Goal: Task Accomplishment & Management: Manage account settings

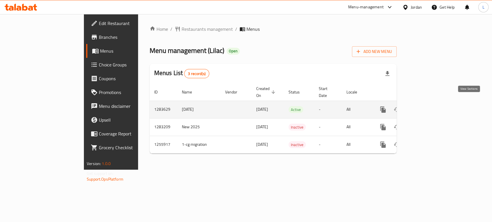
click at [431, 103] on link "enhanced table" at bounding box center [424, 110] width 14 height 14
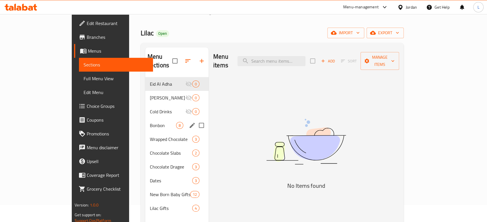
scroll to position [32, 0]
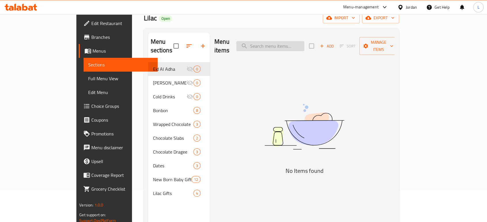
click at [285, 42] on input "search" at bounding box center [270, 46] width 68 height 10
type input "l"
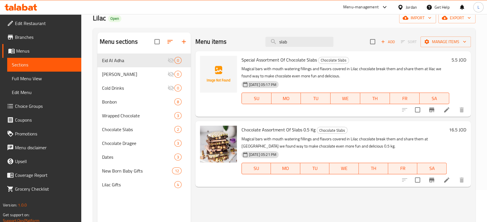
type input "slab"
click at [385, 41] on icon "button" at bounding box center [382, 41] width 5 height 5
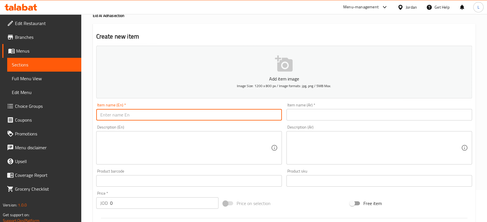
click at [182, 118] on input "text" at bounding box center [188, 115] width 185 height 12
paste input "Chocolate Slabs (1.0 kg)"
type input "Chocolate Slabs (1.0 kg)"
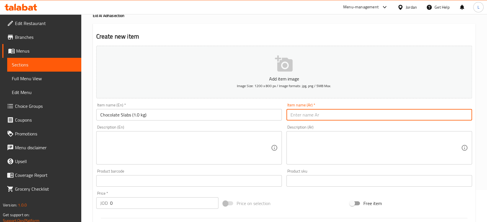
click at [295, 117] on input "text" at bounding box center [378, 115] width 185 height 12
paste input "تشكيلة من ألواح الشوكلاته (1.0 كيلوغرام)"
type input "تشكيلة من ألواح الشوكلاته (1.0 كيلوغرام)"
click at [215, 141] on textarea at bounding box center [185, 147] width 170 height 27
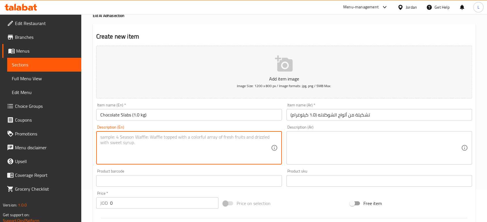
click at [200, 149] on textarea at bounding box center [185, 147] width 170 height 27
paste textarea "ألواح سحرية بحشوات ونكهات شهية مغطاة بشوكولاتة ليلك. كسرهم وشاركهم! وجدنا في لي…"
type textarea "ألواح سحرية بحشوات ونكهات شهية مغطاة بشوكولاتة ليلك. كسرهم وشاركهم! وجدنا في لي…"
click at [192, 142] on textarea "ألواح سحرية بحشوات ونكهات شهية مغطاة بشوكولاتة ليلك. كسرهم وشاركهم! وجدنا في لي…" at bounding box center [185, 147] width 170 height 27
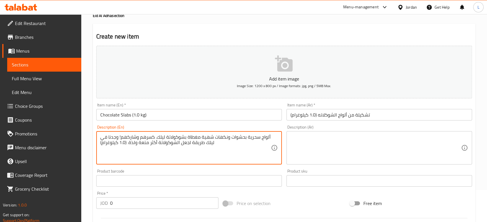
click at [192, 142] on textarea "ألواح سحرية بحشوات ونكهات شهية مغطاة بشوكولاتة ليلك. كسرهم وشاركهم! وجدنا في لي…" at bounding box center [185, 147] width 170 height 27
click at [327, 142] on textarea at bounding box center [375, 147] width 170 height 27
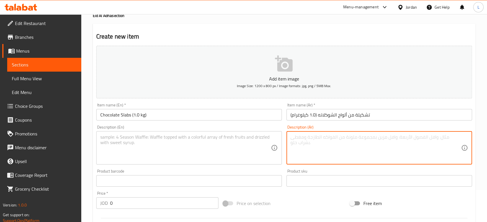
paste textarea "ألواح سحرية بحشوات ونكهات شهية مغطاة بشوكولاتة ليلك. كسرهم وشاركهم! وجدنا في لي…"
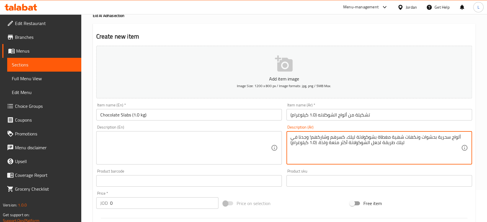
type textarea "ألواح سحرية بحشوات ونكهات شهية مغطاة بشوكولاتة ليلك. كسرهم وشاركهم! وجدنا في لي…"
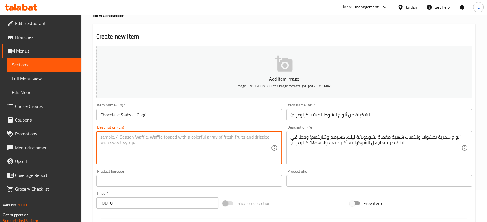
click at [201, 142] on textarea at bounding box center [185, 147] width 170 height 27
click at [242, 150] on textarea at bounding box center [185, 147] width 170 height 27
paste textarea "Magical bars with mouth watering fillings and flavors covered in LILAC's chocol…"
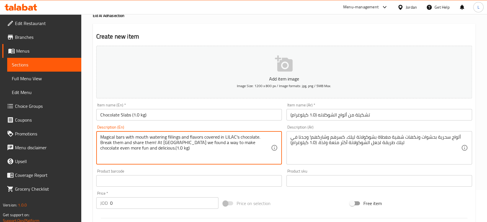
type textarea "Magical bars with mouth watering fillings and flavors covered in LILAC's chocol…"
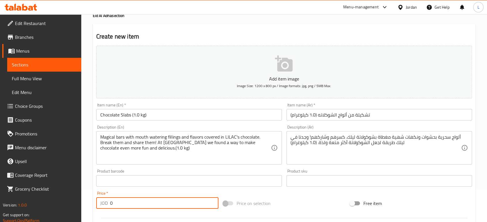
drag, startPoint x: 134, startPoint y: 208, endPoint x: 72, endPoint y: 184, distance: 66.0
click at [72, 184] on div "Edit Restaurant Branches Menus Sections Full Menu View Edit Menu Choice Groups …" at bounding box center [243, 178] width 487 height 393
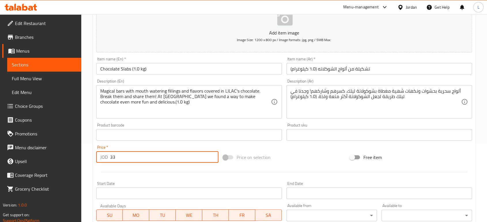
scroll to position [96, 0]
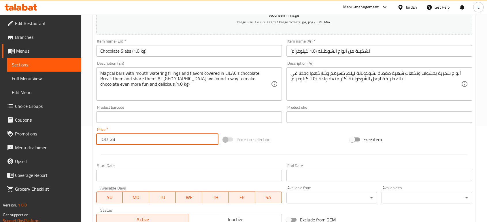
type input "33"
click at [313, 134] on div "Price on selection" at bounding box center [284, 140] width 127 height 16
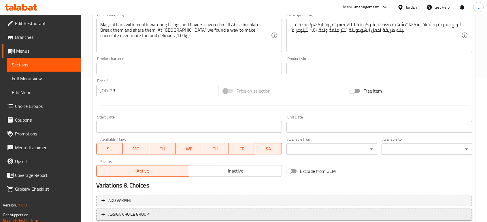
scroll to position [184, 0]
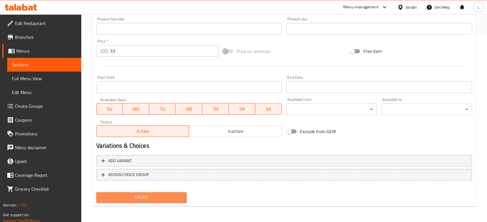
click at [139, 194] on span "Create" at bounding box center [141, 197] width 81 height 7
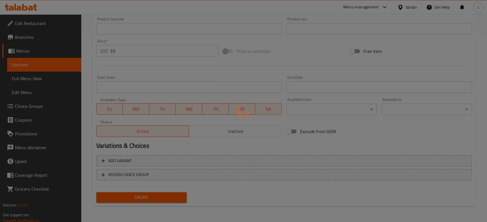
type input "0"
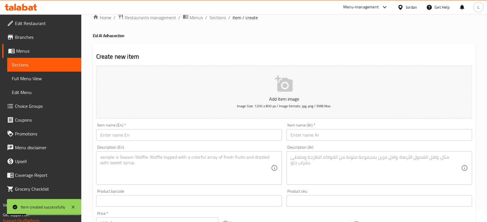
scroll to position [0, 0]
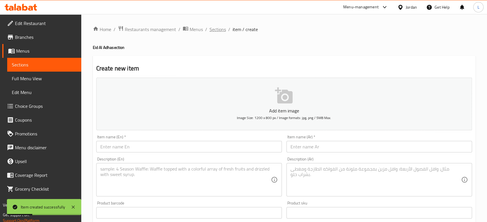
click at [219, 27] on span "Sections" at bounding box center [217, 29] width 16 height 7
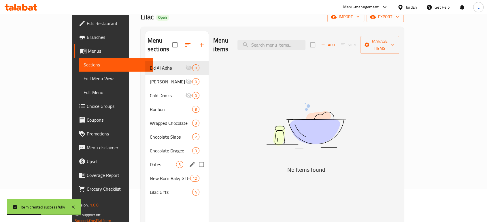
scroll to position [64, 0]
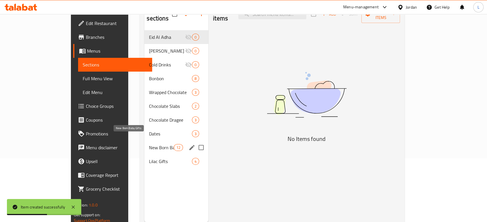
click at [149, 144] on span "New Born Baby Gifts" at bounding box center [161, 147] width 24 height 7
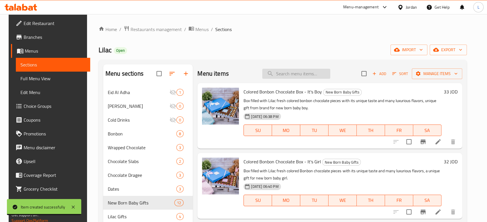
click at [294, 73] on input "search" at bounding box center [296, 74] width 68 height 10
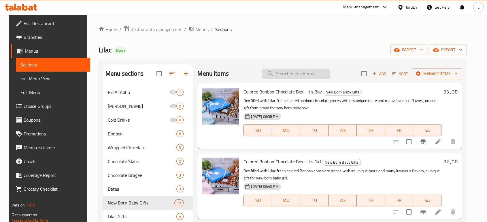
paste input "Baby Boy Arrangement_ Teddy Bearand Rainbow_ Blue and Green"
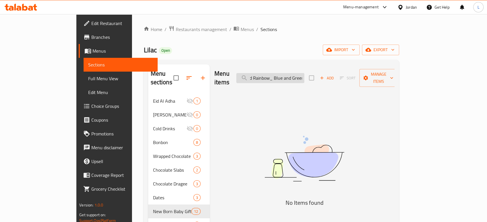
drag, startPoint x: 296, startPoint y: 75, endPoint x: 301, endPoint y: 75, distance: 5.0
click at [301, 75] on input "Baby Boy Arrangement_ Teddy Bearand Rainbow_ Blue and Green" at bounding box center [270, 78] width 68 height 10
drag, startPoint x: 302, startPoint y: 75, endPoint x: 343, endPoint y: 73, distance: 40.3
click at [342, 74] on div "Menu items Baby Boy Arrangement_ Teddy Bearand Rainbow Blue and Green Add Sort …" at bounding box center [304, 78] width 180 height 27
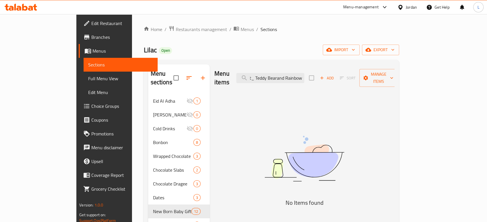
scroll to position [0, 45]
drag, startPoint x: 279, startPoint y: 73, endPoint x: 283, endPoint y: 73, distance: 4.3
click at [283, 73] on input "Baby Boy Arrangement_ Teddy Bearand Rainbow" at bounding box center [270, 78] width 68 height 10
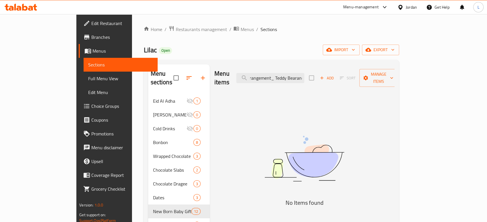
scroll to position [0, 0]
drag, startPoint x: 302, startPoint y: 74, endPoint x: 258, endPoint y: 73, distance: 44.1
click at [258, 75] on div "Menu items Baby Boy Arrangement_ Teddy Bearand Rainbow Add Sort Manage items" at bounding box center [304, 78] width 180 height 27
click at [304, 73] on input "Teddy Bearand Rainbow" at bounding box center [270, 78] width 68 height 10
click at [304, 75] on input "Teddy Bearand Rainbow" at bounding box center [270, 78] width 68 height 10
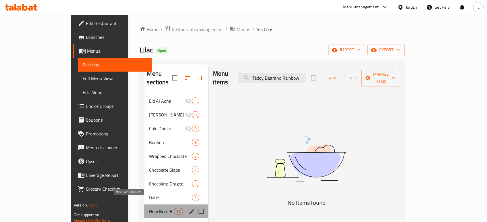
click at [152, 208] on span "New Born Baby Gifts" at bounding box center [161, 211] width 24 height 7
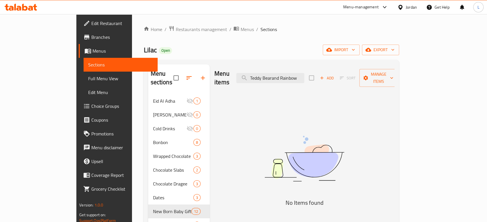
drag, startPoint x: 302, startPoint y: 73, endPoint x: 346, endPoint y: 94, distance: 48.8
click at [337, 79] on div "Menu items Teddy Bearand Rainbow Add Sort Manage items" at bounding box center [304, 78] width 180 height 27
click at [279, 75] on input "Teddy Bear" at bounding box center [270, 78] width 68 height 10
click at [304, 73] on input "Teddy Bear" at bounding box center [270, 78] width 68 height 10
type input "Teddy Bear"
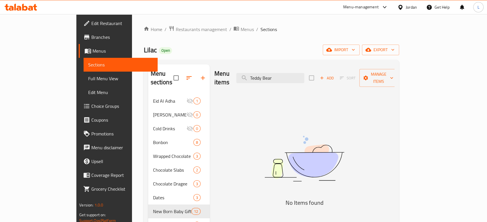
click at [291, 95] on div "Menu items Teddy Bear Add Sort Manage items No Items found" at bounding box center [302, 176] width 185 height 222
click at [293, 73] on input "Teddy Bear" at bounding box center [270, 78] width 68 height 10
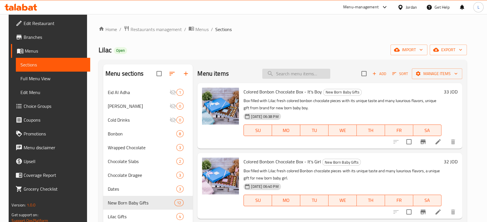
click at [298, 71] on input "search" at bounding box center [296, 74] width 68 height 10
paste input "Teddy Bear"
type input "Teddy Bear"
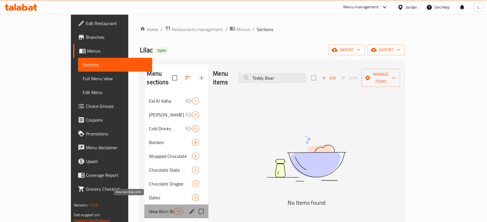
drag, startPoint x: 130, startPoint y: 203, endPoint x: 202, endPoint y: 171, distance: 78.8
click at [149, 208] on span "New Born Baby Gifts" at bounding box center [161, 211] width 24 height 7
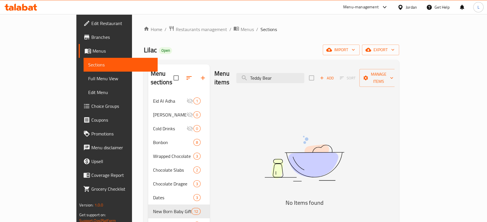
drag, startPoint x: 306, startPoint y: 73, endPoint x: 261, endPoint y: 72, distance: 44.7
click at [261, 73] on div "Menu items Teddy Bear Add Sort Manage items" at bounding box center [304, 78] width 180 height 27
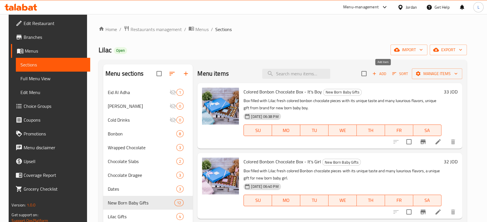
click at [384, 72] on span "Add" at bounding box center [379, 74] width 16 height 7
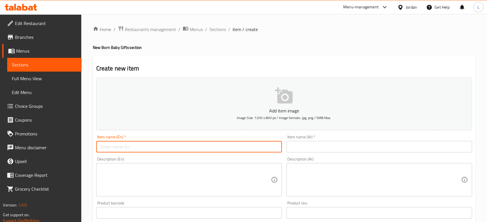
click at [188, 143] on input "text" at bounding box center [188, 147] width 185 height 12
paste input "Teddy Bear"
type input "Teddy Bear"
drag, startPoint x: 83, startPoint y: 150, endPoint x: 63, endPoint y: 170, distance: 27.7
click at [74, 145] on div "Edit Restaurant Branches Menus Sections Full Menu View Edit Menu Choice Groups …" at bounding box center [243, 210] width 487 height 393
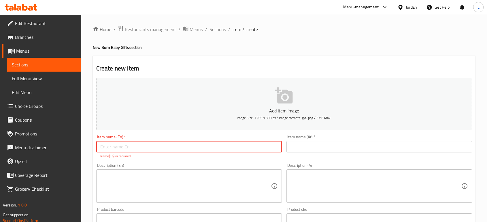
click at [149, 147] on input "text" at bounding box center [188, 147] width 185 height 12
paste input "Baby Boy Arrangement_ Teddy Bearand Rainbow_ Blue and Green"
drag, startPoint x: 147, startPoint y: 149, endPoint x: 81, endPoint y: 145, distance: 66.1
click at [81, 145] on div "Home / Restaurants management / Menus / Sections / item / create New Born Baby …" at bounding box center [283, 213] width 405 height 399
drag, startPoint x: 187, startPoint y: 147, endPoint x: 149, endPoint y: 147, distance: 38.6
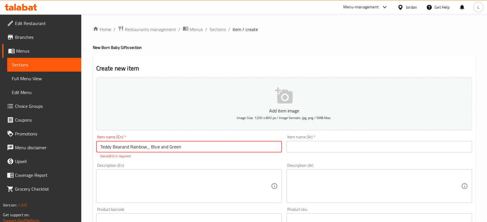
click at [148, 149] on input "Teddy Bearand Rainbow_ Blue and Green" at bounding box center [188, 147] width 185 height 12
click at [184, 178] on textarea at bounding box center [185, 186] width 170 height 27
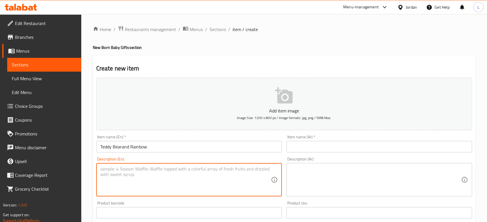
click at [148, 143] on input "Teddy Bearand Rainbow" at bounding box center [188, 147] width 185 height 12
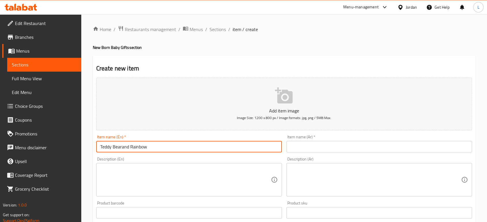
click at [148, 143] on input "Teddy Bearand Rainbow" at bounding box center [188, 147] width 185 height 12
paste input "Baby Boy Arrangement_ Teddy Bearand Rainbow_ Blue and Green"
type input "Baby Boy Arrangement_ Teddy Bearand Rainbow_ Blue and Green"
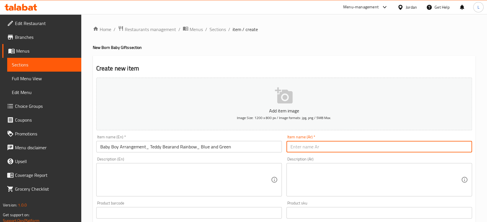
click at [295, 146] on input "text" at bounding box center [378, 147] width 185 height 12
paste input "تنسيقة بيبي ولد برسمة الدبدوب وقوس قزح باللون الأزرق والأخضر"
type input "تنسيقة بيبي ولد برسمة الدبدوب وقوس قزح باللون الأزرق والأخضر"
click at [166, 189] on textarea at bounding box center [185, 179] width 170 height 27
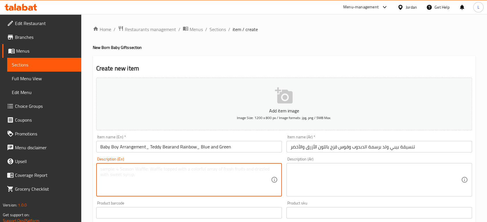
paste textarea "تنسيقة من قطع الشوكلاته المغلفة برسومات الدبدوب وقوس قزح باللون الأزرق، والخضر …"
type textarea "تنسيقة من قطع الشوكلاته المغلفة برسومات الدبدوب وقوس قزح باللون الأزرق، والخضر …"
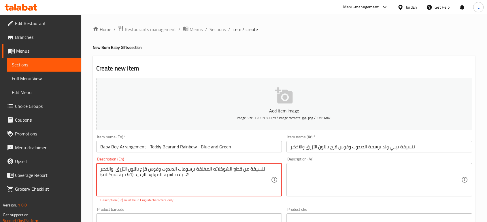
click at [320, 185] on textarea at bounding box center [375, 179] width 170 height 27
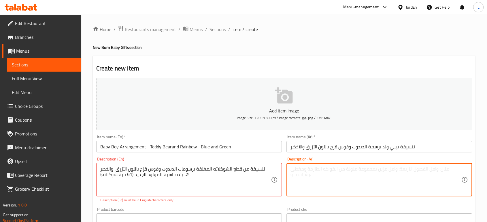
paste textarea "A blue and [PERSON_NAME] bear and rainbow themed tray, for new born baby boy, f…"
type textarea "A blue and [PERSON_NAME] bear and rainbow themed tray, for new born baby boy, f…"
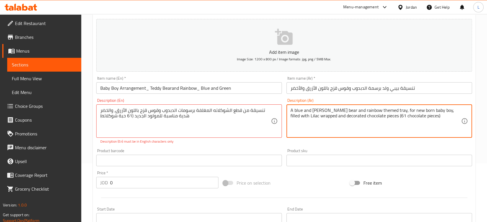
scroll to position [64, 0]
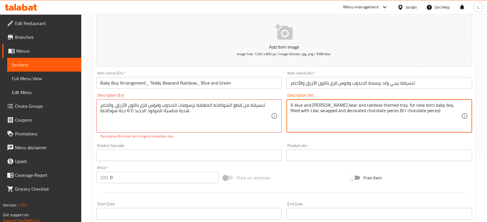
click at [299, 105] on textarea "A blue and [PERSON_NAME] bear and rainbow themed tray, for new born baby boy, f…" at bounding box center [375, 116] width 170 height 27
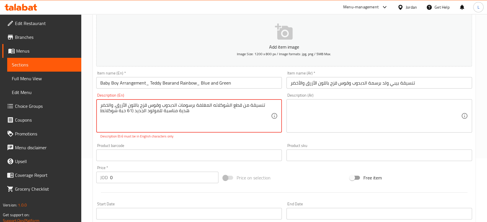
click at [175, 107] on textarea "تنسيقة من قطع الشوكلاته المغلفة برسومات الدبدوب وقوس قزح باللون الأزرق، والخضر …" at bounding box center [185, 116] width 170 height 27
paste textarea "A blue and green teddy bear and rainbow themed tray, for new born baby boy, fil…"
type textarea "A blue and [PERSON_NAME] bear and rainbow themed tray, for new born baby boy, f…"
click at [320, 119] on textarea at bounding box center [375, 116] width 170 height 27
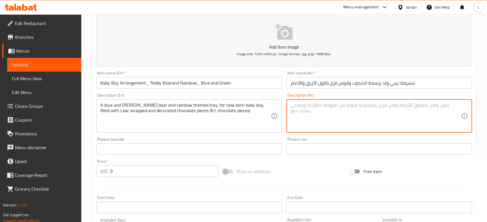
click at [295, 108] on textarea at bounding box center [375, 116] width 170 height 27
paste textarea "تنسيقة من قطع الشوكلاته المغلفة برسومات الدبدوب وقوس قزح باللون الأزرق، والخضر …"
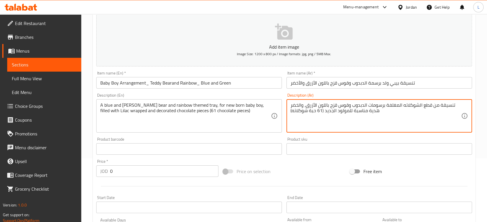
type textarea "تنسيقة من قطع الشوكلاته المغلفة برسومات الدبدوب وقوس قزح باللون الأزرق، والخضر …"
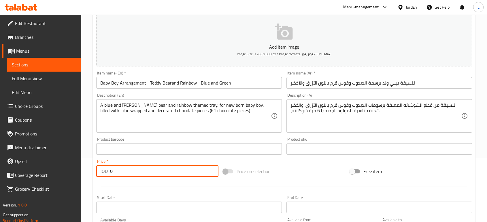
drag, startPoint x: 122, startPoint y: 168, endPoint x: 99, endPoint y: 160, distance: 24.0
click at [93, 166] on div "Create new item Add item image Image Size: 1200 x 800 px / Image formats: jpg, …" at bounding box center [284, 159] width 382 height 335
type input "89"
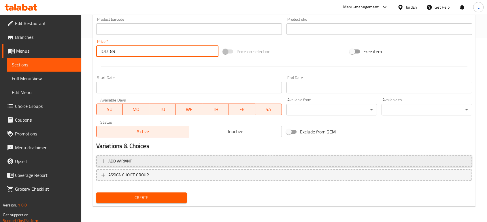
scroll to position [184, 0]
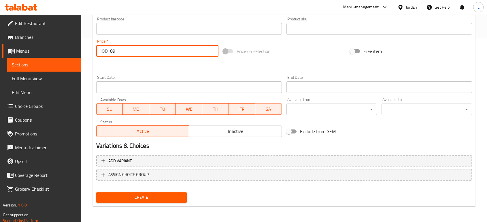
click at [141, 198] on span "Create" at bounding box center [141, 197] width 81 height 7
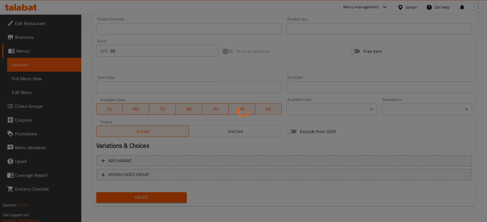
type input "0"
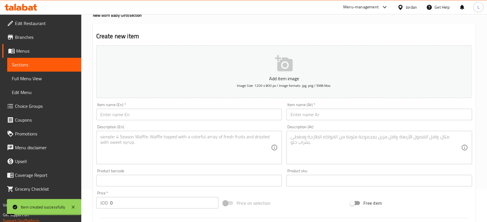
scroll to position [0, 0]
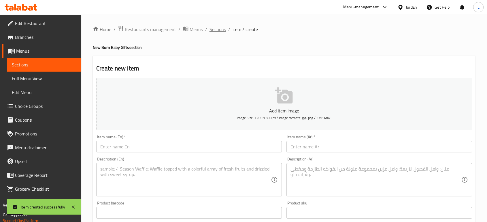
click at [216, 27] on span "Sections" at bounding box center [217, 29] width 16 height 7
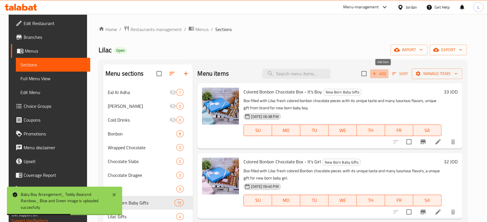
click at [383, 74] on span "Add" at bounding box center [379, 74] width 16 height 7
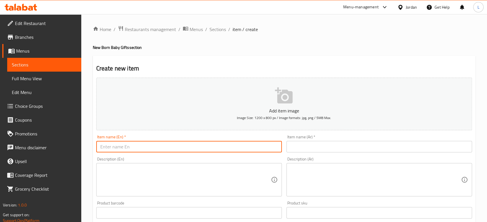
click at [130, 147] on input "text" at bounding box center [188, 147] width 185 height 12
paste input "Baby Boy Arrangement_ Teddy Bear and Rainbow_ Pink and Purple"
type input "Baby Boy Arrangement_ Teddy Bear and Rainbow_ Pink and Purple"
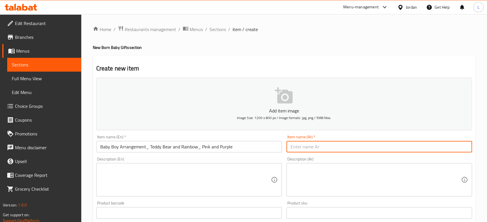
click at [304, 145] on input "text" at bounding box center [378, 147] width 185 height 12
paste input "تنسيقة بيبي بنت برسمة الدبدوب وقوس قزح باللون الزهري"
type input "تنسيقة بيبي بنت برسمة الدبدوب وقوس قزح باللون الزهري"
click at [243, 175] on textarea at bounding box center [185, 179] width 170 height 27
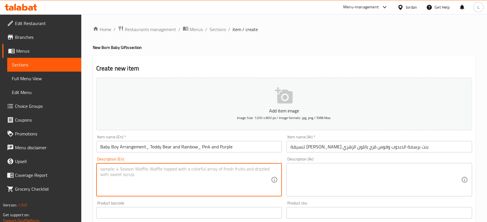
click at [307, 179] on textarea at bounding box center [375, 179] width 170 height 27
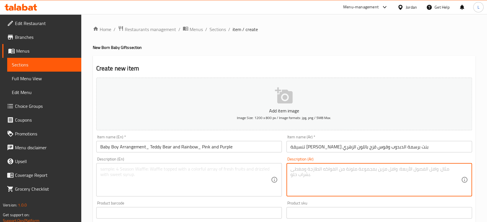
paste textarea "تنسيقة من قطع الشوكلاته المغلفة برسومات الدبدوب وقوس قزح باللون الزهري والبنفسج…"
type textarea "تنسيقة من قطع الشوكلاته المغلفة برسومات الدبدوب وقوس قزح باللون الزهري والبنفسج…"
click at [202, 182] on textarea at bounding box center [185, 179] width 170 height 27
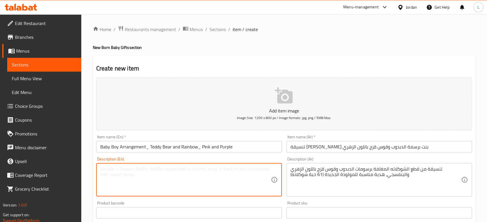
paste textarea "A pink and purple teddy bear and rainbow themed tray, for new born baby girl, f…"
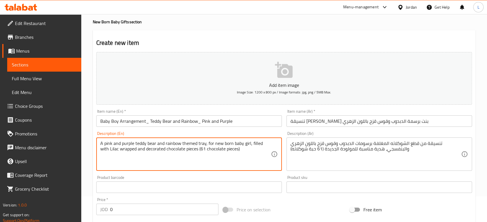
scroll to position [64, 0]
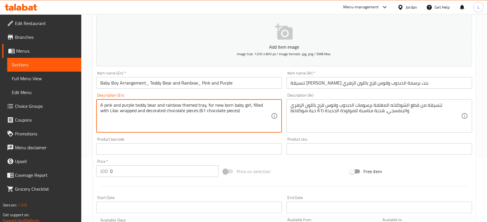
type textarea "A pink and purple teddy bear and rainbow themed tray, for new born baby girl, f…"
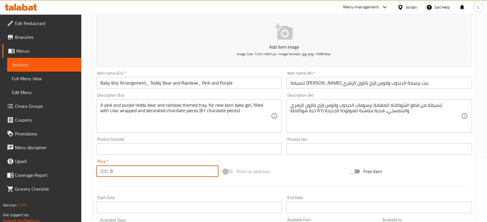
drag, startPoint x: 122, startPoint y: 174, endPoint x: 90, endPoint y: 163, distance: 33.5
click at [95, 163] on div "Price   * JOD 0 Price *" at bounding box center [157, 168] width 127 height 22
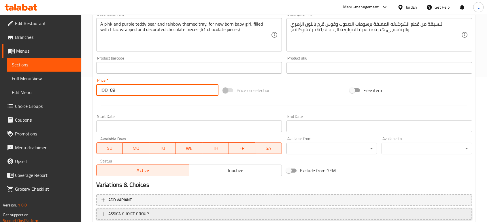
scroll to position [184, 0]
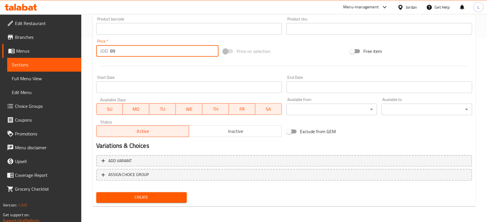
type input "89"
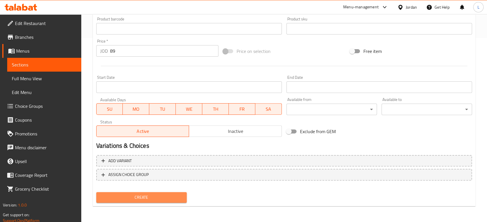
click at [128, 199] on span "Create" at bounding box center [141, 197] width 81 height 7
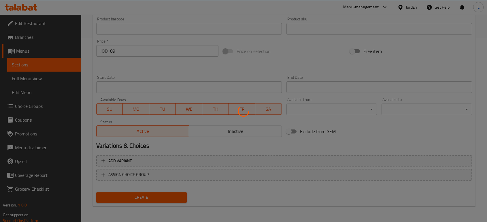
type input "0"
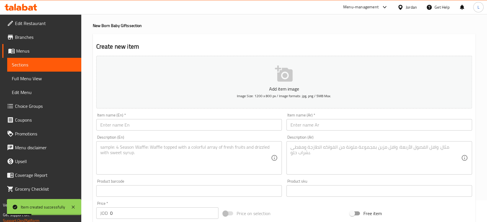
scroll to position [0, 0]
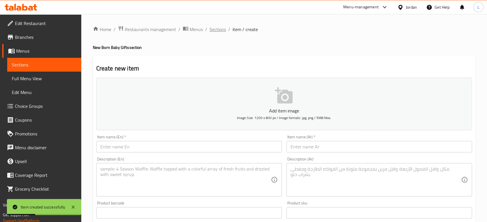
click at [218, 31] on span "Sections" at bounding box center [217, 29] width 16 height 7
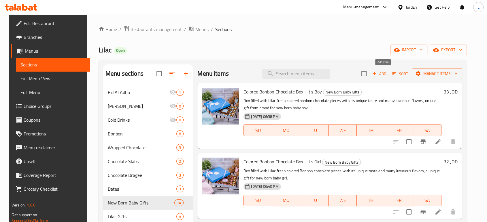
click at [376, 73] on icon "button" at bounding box center [373, 73] width 3 height 3
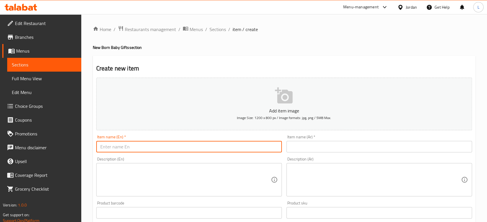
click at [132, 143] on input "text" at bounding box center [188, 147] width 185 height 12
paste input "Baby Boy Arrangement_ Rubber Duck_ Blue _ Small"
type input "Baby Boy Arrangement_ Rubber Duck_ Blue _ Small"
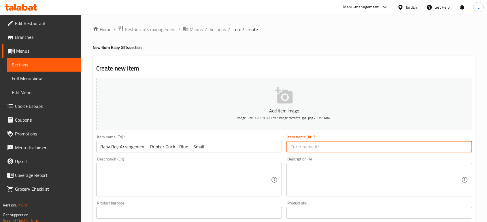
click at [297, 147] on input "text" at bounding box center [378, 147] width 185 height 12
paste input "تنسيقة بيبي ولد باللون الأزرق ورسومات البطة الصفراء - صغير"
type input "تنسيقة بيبي ولد باللون الأزرق ورسومات البطة الصفراء - صغير"
click at [206, 173] on textarea at bounding box center [185, 179] width 170 height 27
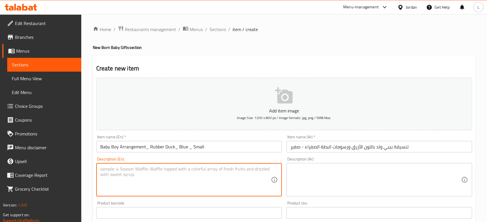
drag, startPoint x: 343, startPoint y: 199, endPoint x: 342, endPoint y: 191, distance: 8.1
click at [343, 198] on div "Description (Ar) Description (Ar)" at bounding box center [379, 177] width 190 height 44
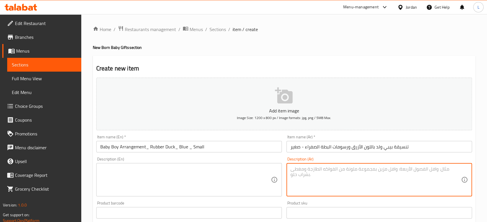
click at [342, 191] on textarea at bounding box center [375, 179] width 170 height 27
paste textarea "تنسيقة من قطع الشوكلاته المغلفة باللون الأزرق واللون الأصفر والمزينة برسومات ال…"
type textarea "تنسيقة من قطع الشوكلاته المغلفة باللون الأزرق واللون الأصفر والمزينة برسومات ال…"
click at [219, 175] on textarea at bounding box center [185, 179] width 170 height 27
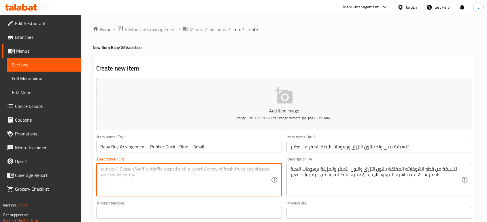
click at [166, 169] on textarea at bounding box center [185, 179] width 170 height 27
paste textarea "A blue and yellow rubber duck themed tray, for new born baby boy, filled with L…"
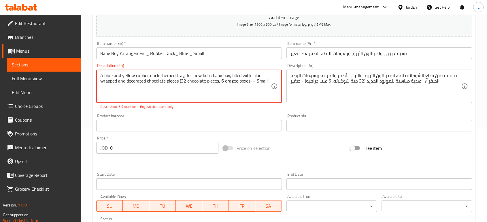
scroll to position [96, 0]
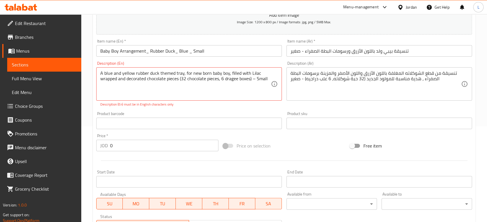
click at [178, 113] on div "Product barcode Product barcode" at bounding box center [188, 121] width 185 height 18
click at [249, 78] on textarea "A blue and yellow rubber duck themed tray, for new born baby boy, filled with L…" at bounding box center [185, 84] width 170 height 27
click at [242, 110] on div "Product barcode Product barcode" at bounding box center [189, 120] width 190 height 22
type textarea "A blue and yellow rubber duck themed tray, for new born baby boy, filled with L…"
click at [245, 110] on div "Product barcode Product barcode" at bounding box center [189, 120] width 190 height 22
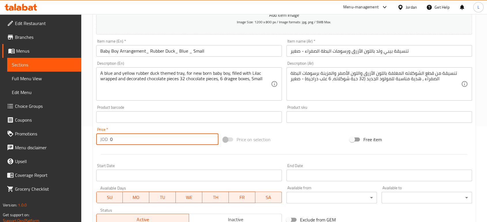
drag, startPoint x: 115, startPoint y: 140, endPoint x: 102, endPoint y: 137, distance: 13.6
click at [102, 137] on div "JOD 0 Price *" at bounding box center [157, 140] width 122 height 12
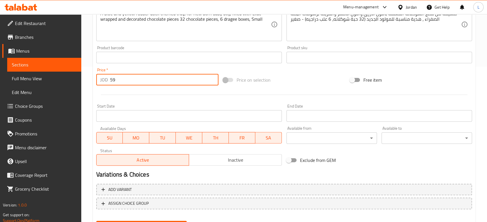
scroll to position [184, 0]
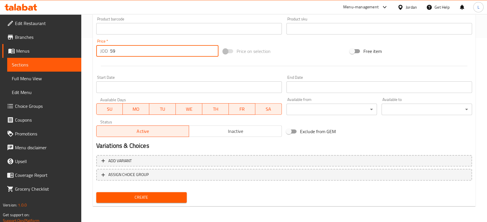
type input "59"
click at [152, 198] on span "Create" at bounding box center [141, 197] width 81 height 7
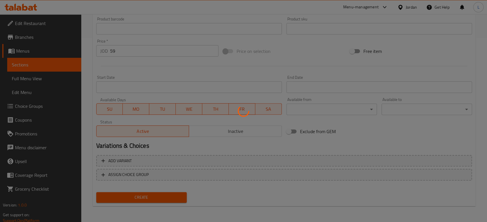
type input "0"
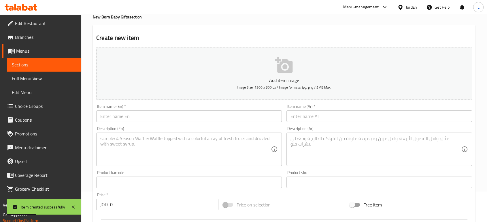
scroll to position [0, 0]
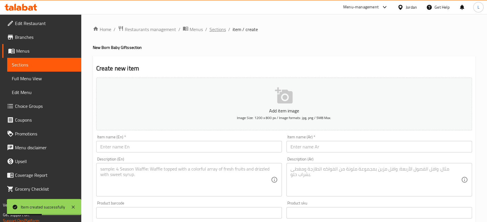
click at [215, 29] on span "Sections" at bounding box center [217, 29] width 16 height 7
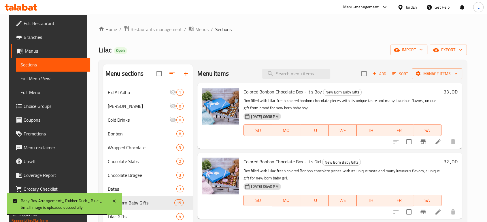
click at [384, 69] on div "Add Sort Manage items" at bounding box center [411, 74] width 101 height 12
click at [382, 73] on span "Add" at bounding box center [379, 74] width 16 height 7
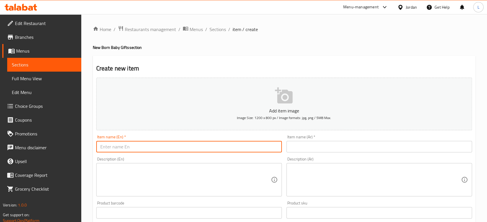
click at [163, 146] on input "text" at bounding box center [188, 147] width 185 height 12
paste input "Baby Boy Arrangement_ Rubber Duck_ Blue _ Large"
type input "Baby Boy Arrangement_ Rubber Duck_ Blue _ Large"
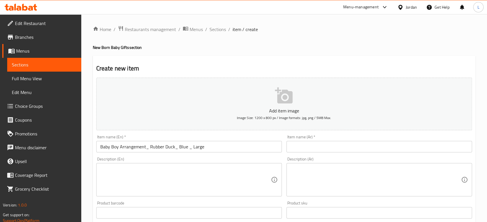
click at [315, 153] on div "Item name (Ar)   * Item name (Ar) *" at bounding box center [379, 144] width 190 height 22
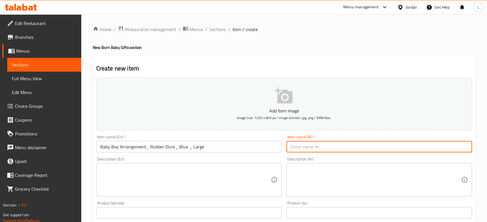
click at [313, 149] on input "text" at bounding box center [378, 147] width 185 height 12
paste input "تنسيقة بيبي ولد باللون الأزرق ورسومات البطة الصفراء - كبير"
type input "تنسيقة بيبي ولد باللون الأزرق ورسومات البطة الصفراء - كبير"
click at [304, 176] on textarea at bounding box center [375, 179] width 170 height 27
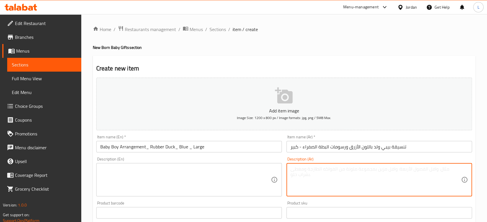
paste textarea "تنسيقة من قطع الشوكلاته المغلفة باللون الأزرق واللون الأصفر والمزينة برسومات ال…"
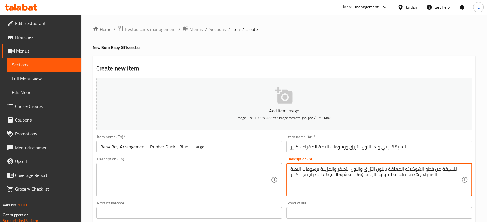
type textarea "تنسيقة من قطع الشوكلاته المغلفة باللون الأزرق واللون الأصفر والمزينة برسومات ال…"
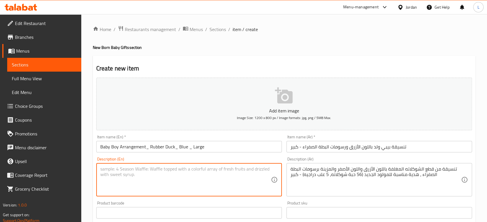
click at [222, 175] on textarea at bounding box center [185, 179] width 170 height 27
click at [157, 169] on textarea at bounding box center [185, 179] width 170 height 27
paste textarea "A blue and yellow rubber duck themed tray, for new born baby boy, filled with L…"
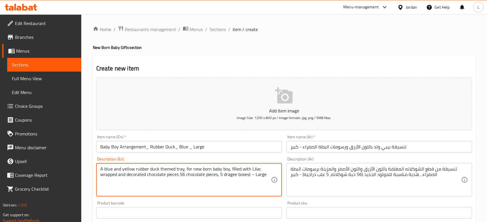
scroll to position [96, 0]
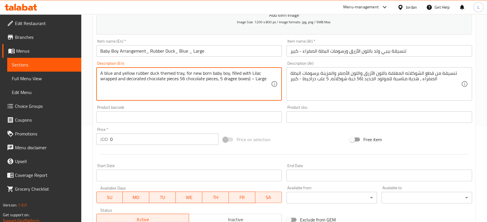
type textarea "A blue and yellow rubber duck themed tray, for new born baby boy, filled with L…"
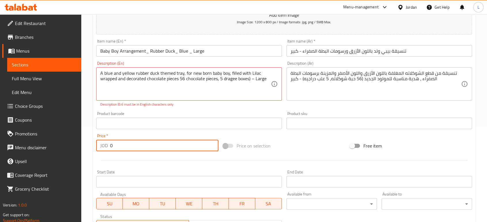
drag, startPoint x: 113, startPoint y: 136, endPoint x: 89, endPoint y: 132, distance: 24.0
click at [90, 136] on div "Home / Restaurants management / Menus / Sections / item / create New Born Baby …" at bounding box center [283, 117] width 405 height 399
type input "95"
click at [158, 112] on div "Product barcode Product barcode" at bounding box center [188, 121] width 185 height 18
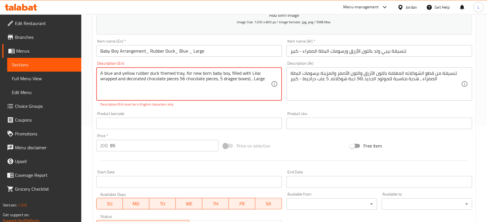
type textarea "A blue and yellow rubber duck themed tray, for new born baby boy, filled with L…"
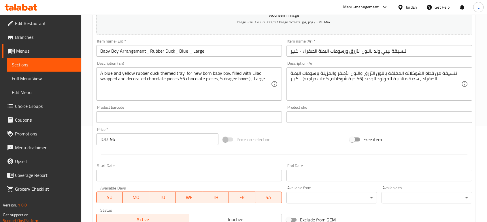
click at [240, 115] on div "Product barcode Product barcode" at bounding box center [188, 114] width 185 height 18
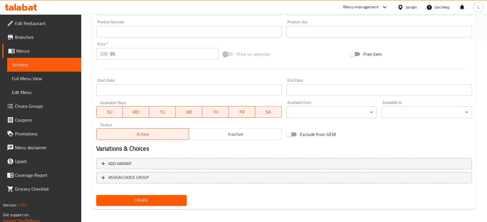
scroll to position [184, 0]
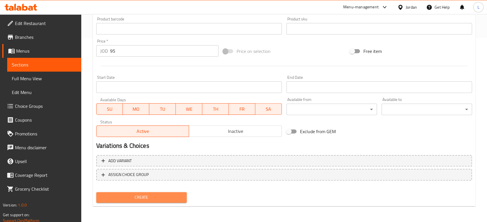
click at [153, 195] on span "Create" at bounding box center [141, 197] width 81 height 7
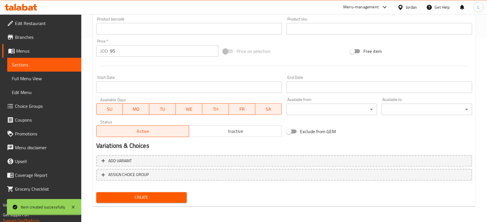
type input "0"
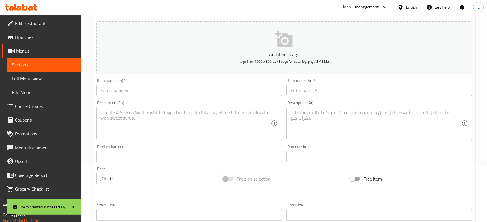
scroll to position [0, 0]
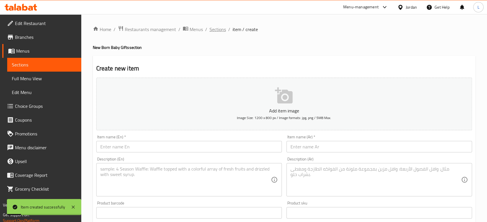
click at [219, 29] on span "Sections" at bounding box center [217, 29] width 16 height 7
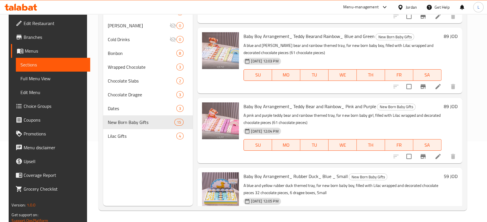
scroll to position [815, 0]
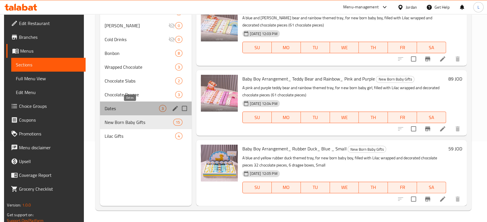
click at [142, 109] on span "Dates" at bounding box center [132, 108] width 54 height 7
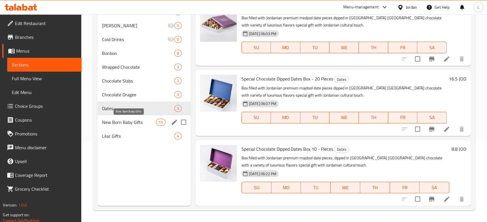
click at [140, 121] on span "New Born Baby Gifts" at bounding box center [129, 122] width 54 height 7
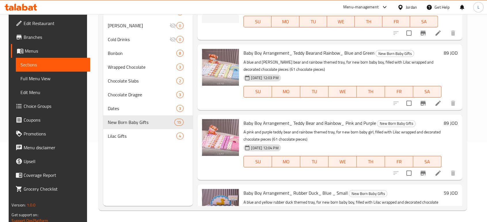
scroll to position [815, 0]
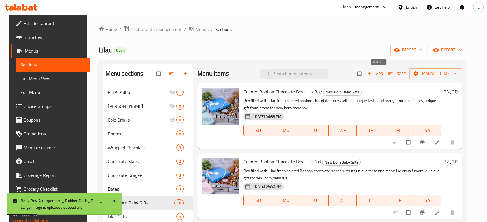
click at [372, 76] on icon "button" at bounding box center [370, 74] width 6 height 6
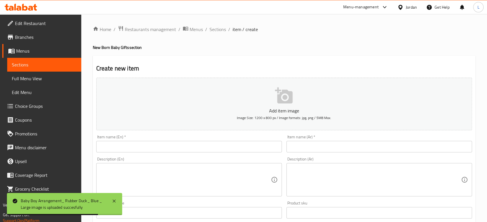
click at [137, 150] on input "text" at bounding box center [188, 147] width 185 height 12
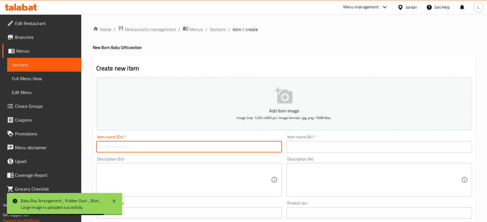
paste input "Baby Boy Arrangement_ Wild Animals_ Small"
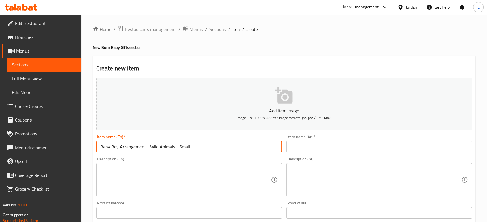
type input "Baby Boy Arrangement_ Wild Animals_ Small"
click at [297, 136] on div "Item name (Ar)   * Item name (Ar) *" at bounding box center [378, 144] width 185 height 18
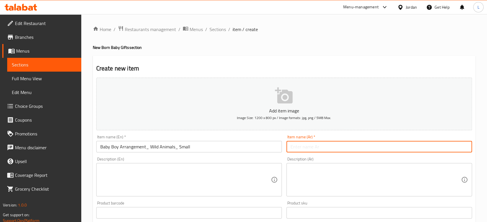
drag, startPoint x: 299, startPoint y: 145, endPoint x: 299, endPoint y: 167, distance: 21.9
click at [299, 145] on input "text" at bounding box center [378, 147] width 185 height 12
paste input "تنسيقة بيبي ولد برسومات الحيوانات - صغير"
type input "تنسيقة بيبي ولد برسومات الحيوانات - صغير"
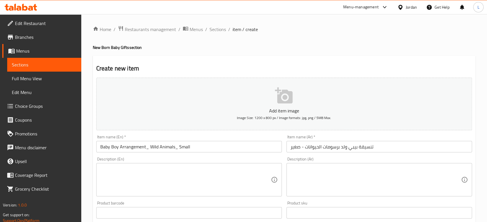
click at [230, 196] on div "Description (En)" at bounding box center [188, 179] width 185 height 33
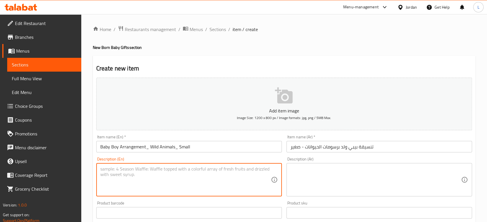
drag, startPoint x: 317, startPoint y: 187, endPoint x: 316, endPoint y: 190, distance: 3.6
click at [316, 190] on textarea at bounding box center [375, 179] width 170 height 27
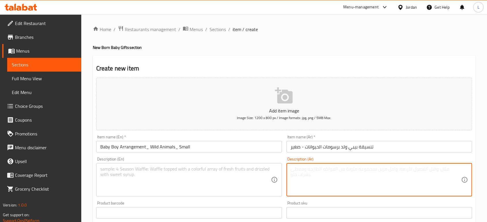
paste textarea "تنسيقة من قطع الشوكلاته المغلفة والمزينة برسومات الحيوانات ، هدية مناسبة للمولو…"
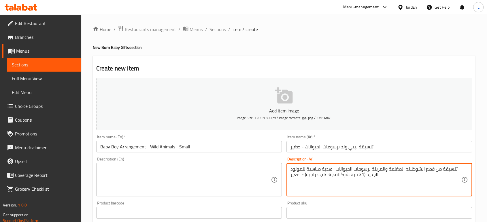
type textarea "تنسيقة من قطع الشوكلاته المغلفة والمزينة برسومات الحيوانات ، هدية مناسبة للمولو…"
click at [217, 175] on textarea at bounding box center [185, 179] width 170 height 27
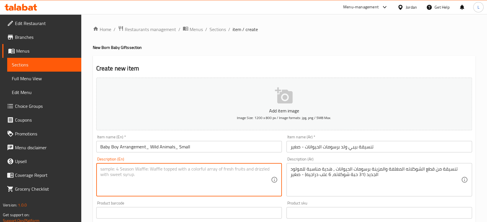
click at [211, 176] on textarea at bounding box center [185, 179] width 170 height 27
paste textarea "A wild animals themed tray, for new born baby boy, filled with Lilac wrapped an…"
click at [222, 175] on textarea "A wild animals themed tray, for new born baby boy, filled with Lilac wrapped an…" at bounding box center [185, 179] width 170 height 27
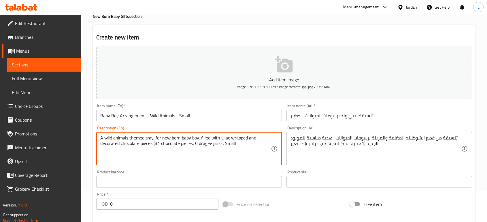
scroll to position [32, 0]
type textarea "A wild animals themed tray, for new born baby boy, filled with Lilac wrapped an…"
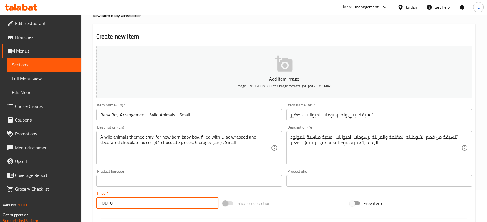
drag, startPoint x: 113, startPoint y: 202, endPoint x: 96, endPoint y: 200, distance: 17.1
click at [96, 201] on div "JOD 0 Price *" at bounding box center [157, 204] width 122 height 12
type input "59"
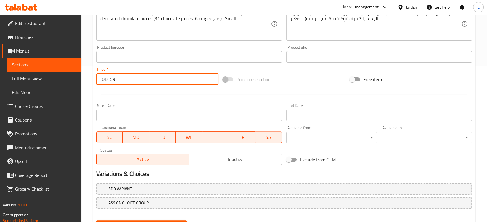
scroll to position [184, 0]
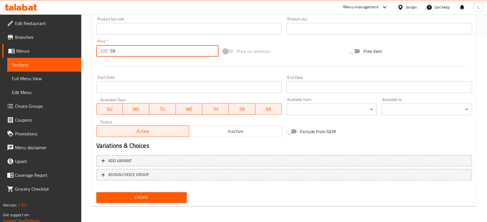
click at [173, 201] on span "Create" at bounding box center [141, 197] width 81 height 7
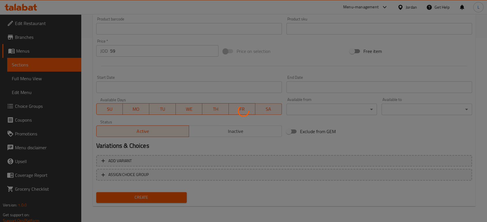
type input "0"
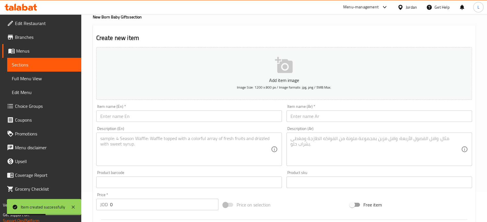
scroll to position [0, 0]
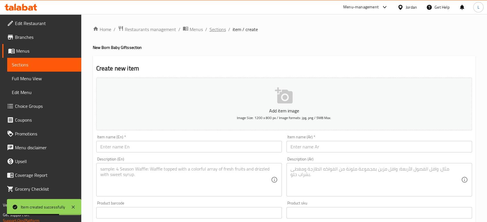
click at [220, 33] on span "Sections" at bounding box center [217, 29] width 16 height 7
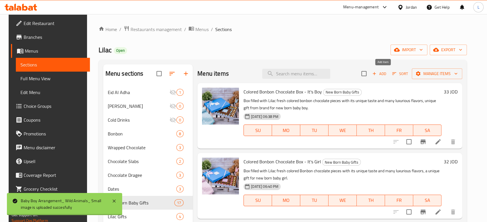
click at [387, 75] on span "Add" at bounding box center [379, 74] width 16 height 7
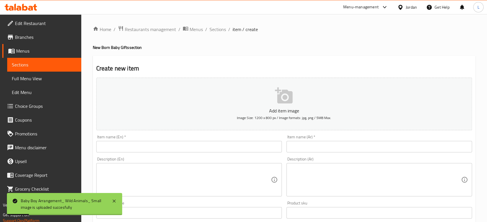
drag, startPoint x: 224, startPoint y: 146, endPoint x: 219, endPoint y: 135, distance: 12.0
click at [224, 146] on input "text" at bounding box center [188, 147] width 185 height 12
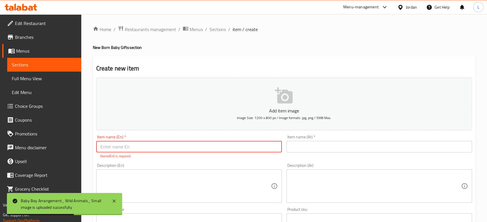
click at [187, 150] on input "text" at bounding box center [188, 147] width 185 height 12
paste input "Baby Boy Arrangement_ Wild Animals_ Large"
type input "Baby Boy Arrangement_ Wild Animals_ Large"
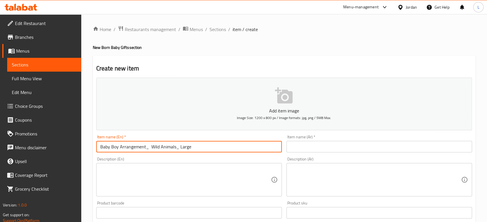
click at [323, 145] on input "text" at bounding box center [378, 147] width 185 height 12
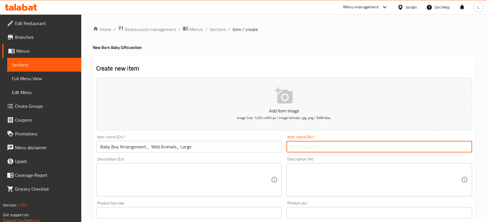
paste input "تنسيقة بيبي ولد برسومات الحيوانات - كبير"
type input "تنسيقة بيبي ولد برسومات الحيوانات - كبير"
click at [229, 177] on textarea at bounding box center [185, 179] width 170 height 27
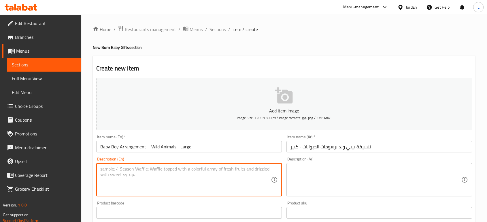
click at [306, 172] on textarea at bounding box center [375, 179] width 170 height 27
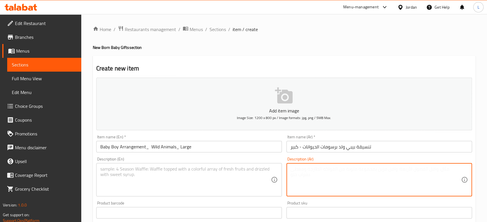
paste textarea "تنسيقة من قطع الشوكلاته المغلفة والمزينة برسومات الحيوانات ، هدية مناسبة للمولو…"
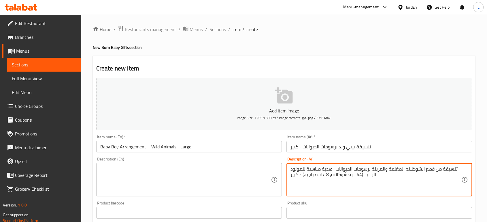
type textarea "تنسيقة من قطع الشوكلاته المغلفة والمزينة برسومات الحيوانات ، هدية مناسبة للمولو…"
click at [157, 179] on textarea at bounding box center [185, 179] width 170 height 27
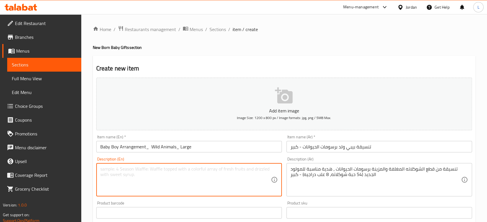
paste textarea "A wild animals themed tray, for new born baby boy, filled with Lilac wrapped an…"
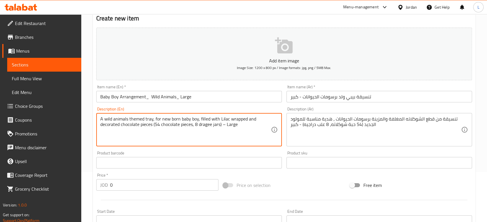
scroll to position [64, 0]
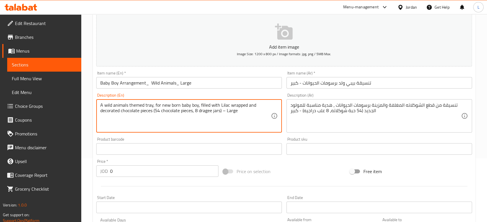
click at [223, 112] on textarea "A wild animals themed tray, for new born baby boy, filled with Lilac wrapped an…" at bounding box center [185, 116] width 170 height 27
type textarea "A wild animals themed tray, for new born baby boy, filled with Lilac wrapped an…"
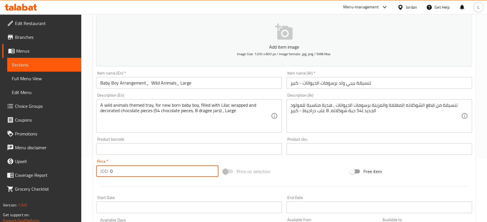
drag, startPoint x: 138, startPoint y: 175, endPoint x: 90, endPoint y: 170, distance: 47.7
click at [90, 170] on div "Home / Restaurants management / Menus / Sections / item / create New Born Baby …" at bounding box center [283, 146] width 405 height 393
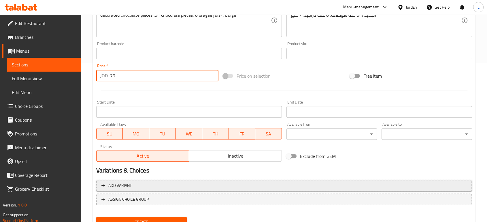
scroll to position [160, 0]
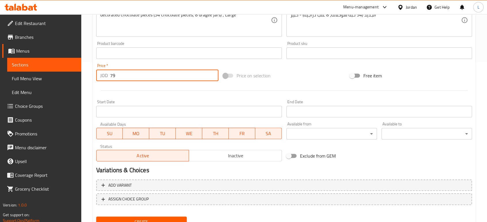
type input "79"
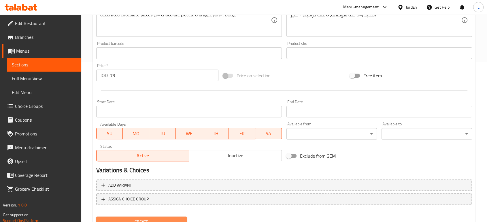
click at [144, 219] on span "Create" at bounding box center [141, 222] width 81 height 7
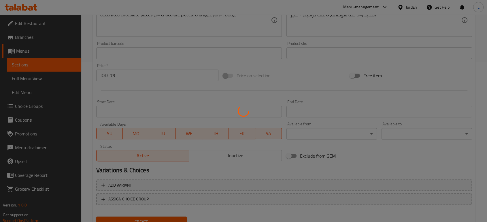
type input "0"
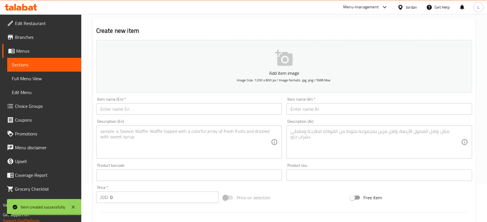
scroll to position [0, 0]
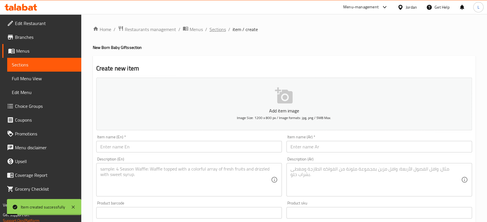
click at [212, 27] on span "Sections" at bounding box center [217, 29] width 16 height 7
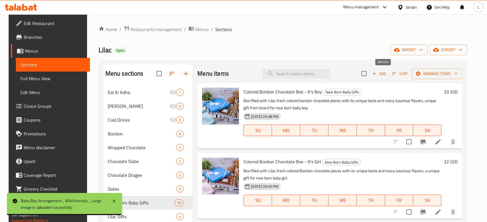
click at [383, 76] on span "Add" at bounding box center [379, 74] width 16 height 7
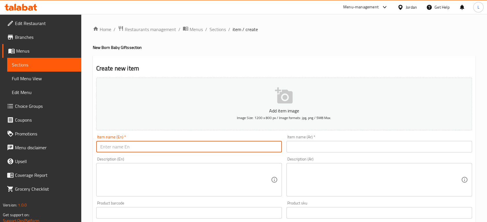
click at [205, 147] on input "text" at bounding box center [188, 147] width 185 height 12
paste input "Baby Boy Arrangement_ Cars_ Small"
type input "Baby Boy Arrangement_ Cars_ Small"
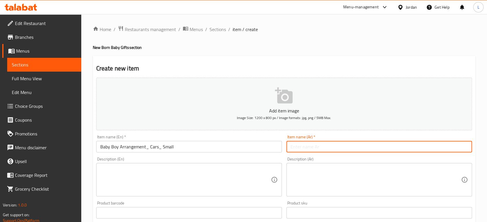
drag, startPoint x: 307, startPoint y: 145, endPoint x: 299, endPoint y: 151, distance: 10.0
click at [307, 145] on input "text" at bounding box center [378, 147] width 185 height 12
paste input "تنسيقة بيبي ولد برسومات السيارات الملونة - صغير"
type input "تنسيقة بيبي ولد برسومات السيارات الملونة - صغير"
click at [236, 170] on textarea at bounding box center [185, 179] width 170 height 27
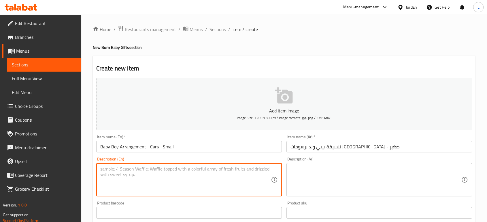
click at [329, 184] on textarea at bounding box center [375, 179] width 170 height 27
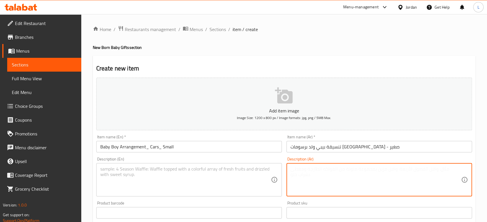
paste textarea "تنسيقة من قطع الشوكلاته المغلفة والمزينة برسومات السيارات الملونة ، هدية مناسبة…"
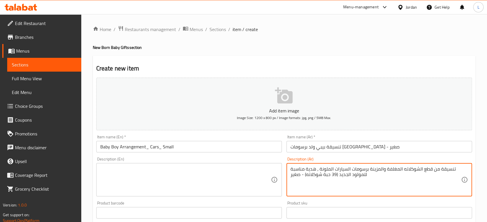
type textarea "تنسيقة من قطع الشوكلاته المغلفة والمزينة برسومات السيارات الملونة ، هدية مناسبة…"
click at [219, 186] on textarea at bounding box center [185, 179] width 170 height 27
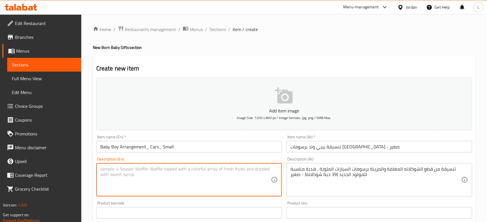
click at [160, 176] on textarea at bounding box center [185, 179] width 170 height 27
paste textarea "A red and blue cars themed tray, for new born baby boy, filled with Lilac wrapp…"
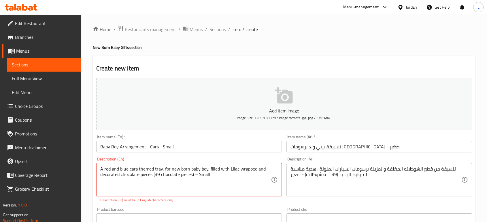
click at [248, 200] on div "Add item image Image Size: 1200 x 800 px / Image formats: jpg, png / 5MB Max. I…" at bounding box center [284, 202] width 380 height 255
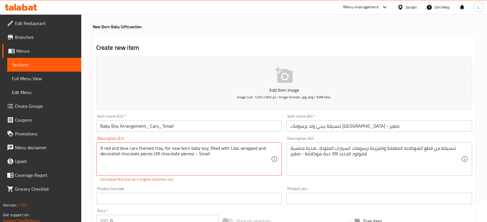
scroll to position [32, 0]
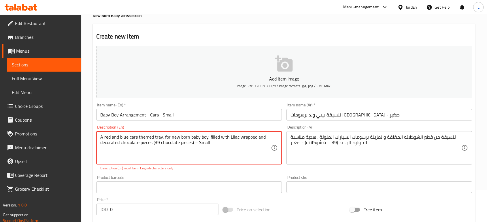
drag, startPoint x: 198, startPoint y: 142, endPoint x: 195, endPoint y: 143, distance: 3.3
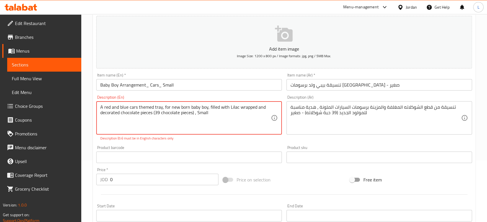
scroll to position [64, 0]
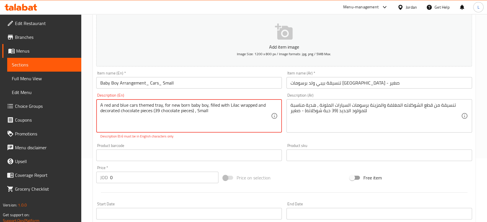
type textarea "A red and blue cars themed tray, for new born baby boy, filled with Lilac wrapp…"
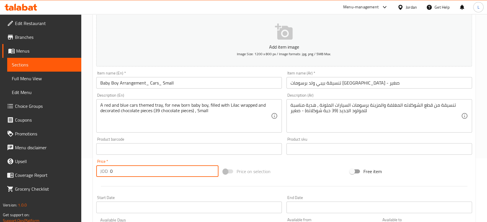
drag, startPoint x: 109, startPoint y: 171, endPoint x: 94, endPoint y: 166, distance: 15.9
click at [94, 166] on div "Price   * JOD 0 Price *" at bounding box center [157, 168] width 127 height 22
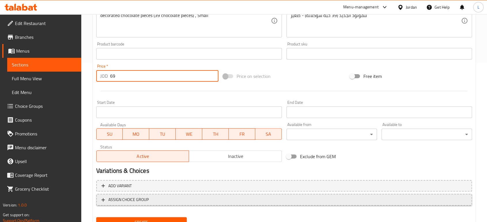
scroll to position [160, 0]
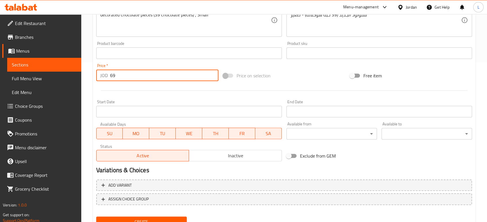
type input "69"
click at [164, 220] on span "Create" at bounding box center [141, 222] width 81 height 7
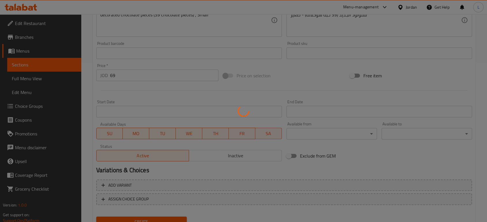
type input "0"
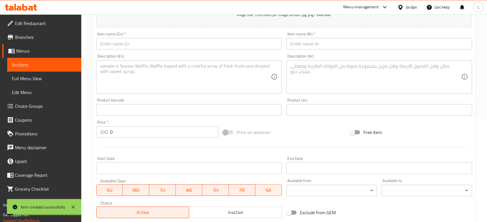
scroll to position [0, 0]
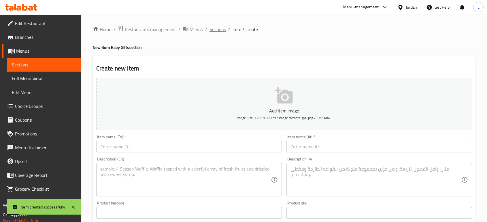
click at [219, 31] on span "Sections" at bounding box center [217, 29] width 16 height 7
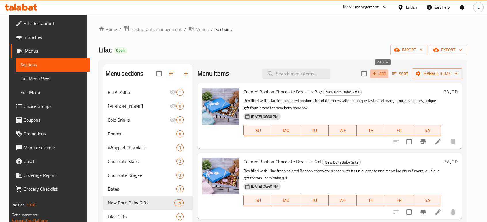
click at [382, 74] on span "Add" at bounding box center [379, 74] width 16 height 7
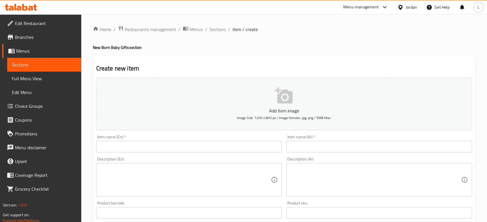
click at [132, 145] on input "text" at bounding box center [188, 147] width 185 height 12
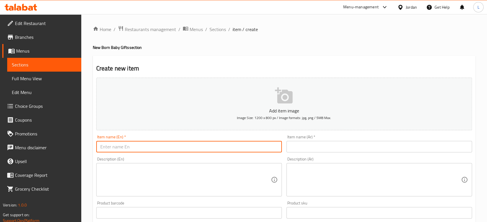
paste input "Baby Boy Arrangement_ Cars_ Large"
type input "Baby Boy Arrangement_ Cars_ Large"
click at [320, 149] on input "text" at bounding box center [378, 147] width 185 height 12
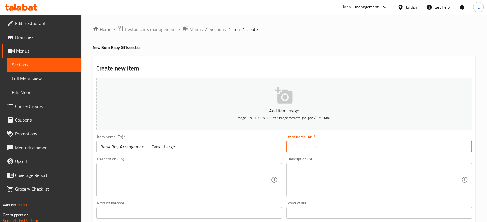
paste input "تنسيقة بيبي ولد برسومات السيارات الملونة - كبير"
type input "تنسيقة بيبي ولد برسومات السيارات الملونة - كبير"
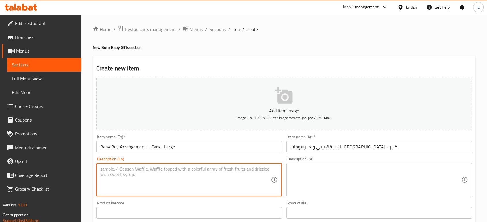
click at [223, 176] on textarea at bounding box center [185, 179] width 170 height 27
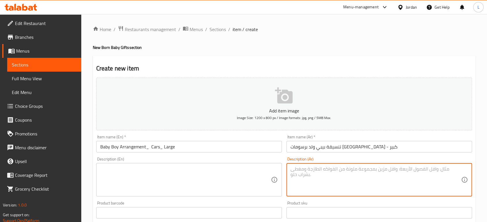
click at [322, 184] on textarea at bounding box center [375, 179] width 170 height 27
paste textarea "تنسيقة من قطع الشوكلاته المغلفة والمزينة برسومات السيارات الملونة ، هدية مناسبة…"
type textarea "تنسيقة من قطع الشوكلاته المغلفة والمزينة برسومات السيارات الملونة ، هدية مناسبة…"
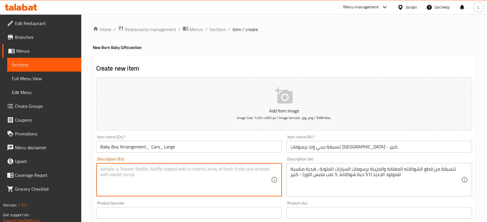
click at [231, 187] on textarea at bounding box center [185, 179] width 170 height 27
paste textarea "A red and blue cars themed tray, for new born baby boy, filled with Lilac wrapp…"
click at [224, 175] on textarea "A red and blue cars themed tray, for new born baby boy, filled with Lilac wrapp…" at bounding box center [185, 179] width 170 height 27
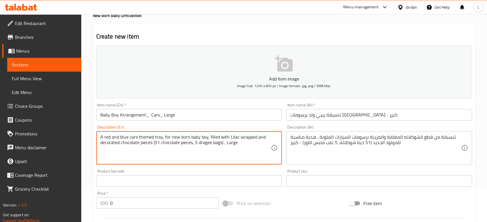
type textarea "A red and blue cars themed tray, for new born baby boy, filled with Lilac wrapp…"
click at [172, 192] on div "Price   * JOD 0 Price *" at bounding box center [157, 201] width 122 height 18
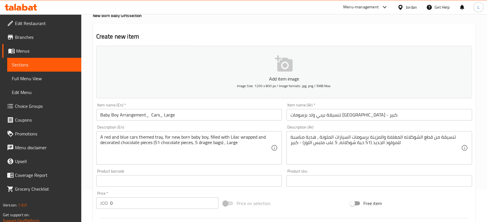
drag, startPoint x: 109, startPoint y: 208, endPoint x: 111, endPoint y: 206, distance: 3.3
click at [111, 206] on div "JOD 0 Price *" at bounding box center [157, 204] width 122 height 12
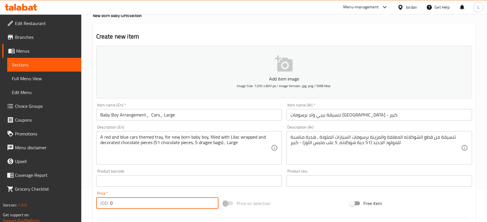
drag, startPoint x: 114, startPoint y: 205, endPoint x: 103, endPoint y: 201, distance: 11.8
click at [103, 201] on div "JOD 0 Price *" at bounding box center [157, 204] width 122 height 12
type input "89"
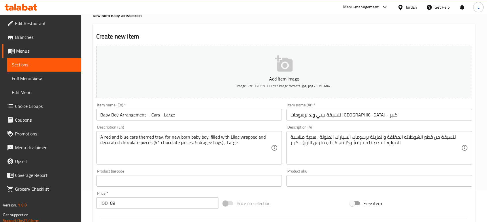
click at [230, 192] on div "Add item image Image Size: 1200 x 800 px / Image formats: jpg, png / 5MB Max. I…" at bounding box center [284, 167] width 380 height 248
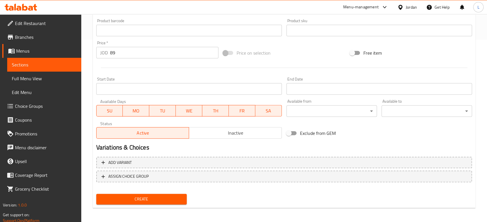
scroll to position [184, 0]
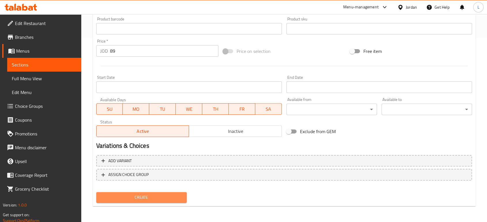
click at [147, 193] on button "Create" at bounding box center [141, 197] width 90 height 11
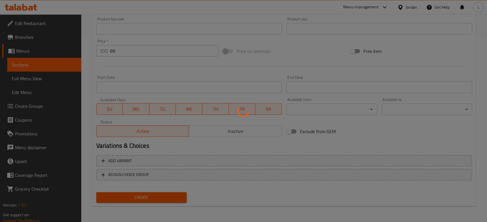
type input "0"
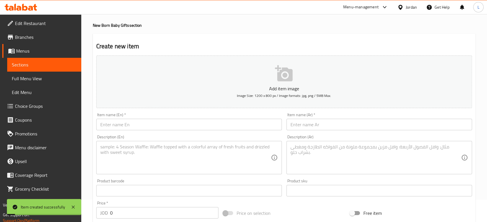
scroll to position [0, 0]
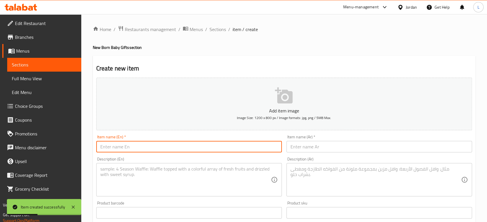
click at [196, 148] on input "text" at bounding box center [188, 147] width 185 height 12
paste input "Baby Boy Arrangement_Hello Baby Boy"
type input "Baby Boy Arrangement_Hello Baby Boy"
click at [331, 146] on input "text" at bounding box center [378, 147] width 185 height 12
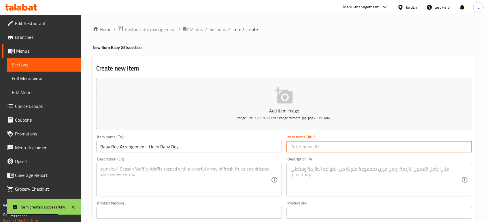
paste input "تنسيقة بيبي ولد برسومات الأطفال باللون الأزرق"
type input "تنسيقة بيبي ولد برسومات الأطفال باللون الأزرق"
drag, startPoint x: 206, startPoint y: 177, endPoint x: 190, endPoint y: 55, distance: 123.1
click at [206, 176] on textarea at bounding box center [185, 179] width 170 height 27
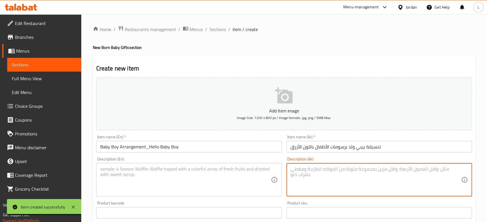
click at [301, 175] on textarea at bounding box center [375, 179] width 170 height 27
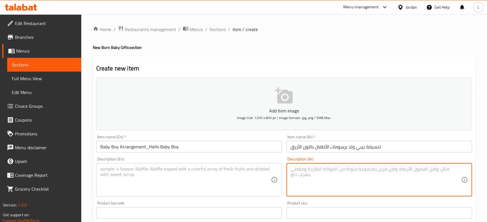
paste textarea "تنسيقة من قطع الشوكلاته المغلفة والمزينة برسومات الأطفال باللونين الأبيض والأزر…"
type textarea "تنسيقة من قطع الشوكلاته المغلفة والمزينة برسومات الأطفال باللونين الأبيض والأزر…"
click at [236, 177] on textarea at bounding box center [185, 179] width 170 height 27
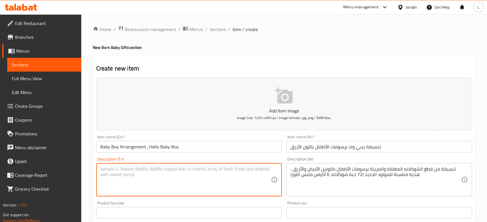
click at [173, 175] on textarea at bounding box center [185, 179] width 170 height 27
paste textarea "A blue Hello Baby themed tray, for new born baby boy, filled with Lilac wrapped…"
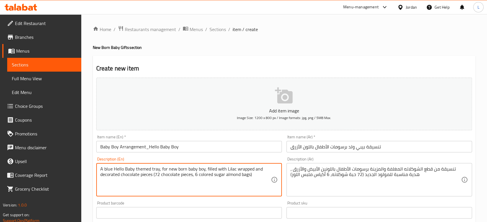
type textarea "A blue Hello Baby themed tray, for new born baby boy, filled with Lilac wrapped…"
click at [217, 203] on div "Product barcode Product barcode" at bounding box center [188, 210] width 185 height 18
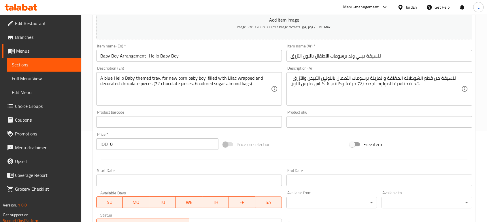
scroll to position [128, 0]
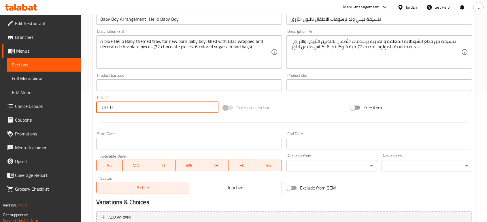
drag, startPoint x: 119, startPoint y: 105, endPoint x: 103, endPoint y: 106, distance: 16.5
click at [103, 106] on div "JOD 0 Price *" at bounding box center [157, 108] width 122 height 12
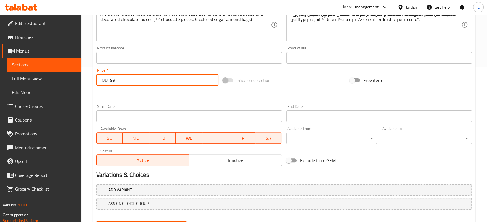
scroll to position [184, 0]
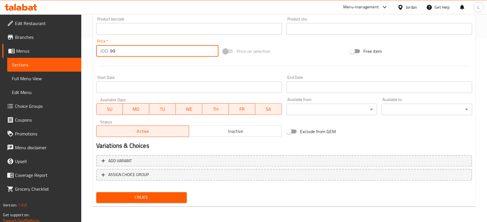
type input "99"
click at [135, 199] on span "Create" at bounding box center [141, 197] width 81 height 7
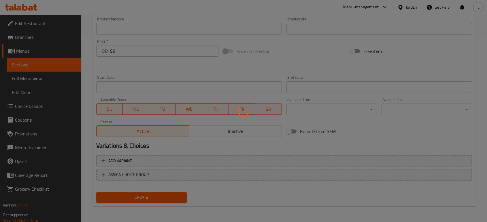
type input "0"
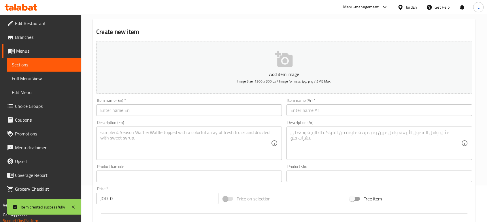
scroll to position [0, 0]
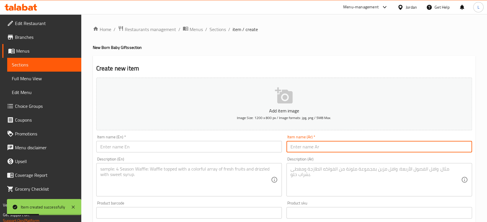
drag, startPoint x: 299, startPoint y: 148, endPoint x: 264, endPoint y: 148, distance: 35.7
click at [299, 148] on input "text" at bounding box center [378, 147] width 185 height 12
click at [218, 146] on input "text" at bounding box center [188, 147] width 185 height 12
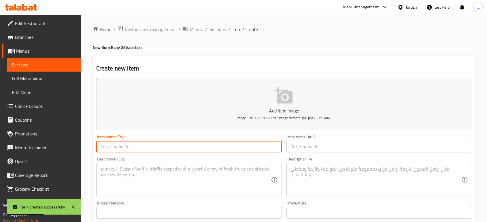
paste input "Baby Girl Arrangement_Hello Baby Girl"
type input "Baby Girl Arrangement_Hello Baby Girl"
click at [307, 145] on input "text" at bounding box center [378, 147] width 185 height 12
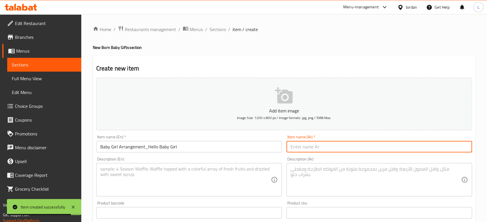
paste input "تنسيقة بيبي بنت برسومات الأطفال باللون الزهري"
type input "تنسيقة بيبي بنت برسومات الأطفال باللون الزهري"
click at [168, 179] on textarea at bounding box center [185, 179] width 170 height 27
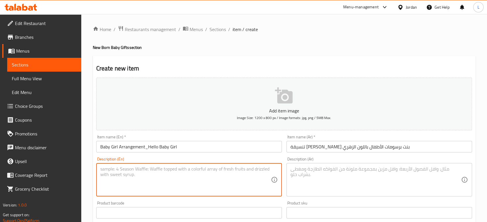
click at [306, 168] on textarea at bounding box center [375, 179] width 170 height 27
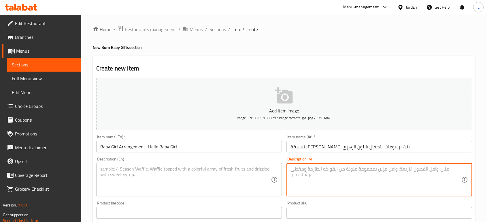
paste textarea "تنسيقة من قطع الشوكلاته المغلفة والمزينة برسومات الأطفال باللونين الأبيض والزهر…"
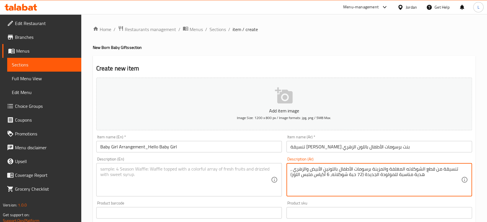
type textarea "تنسيقة من قطع الشوكلاته المغلفة والمزينة برسومات الأطفال باللونين الأبيض والزهر…"
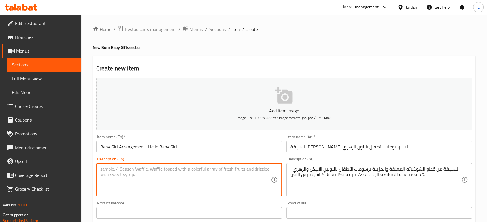
click at [213, 181] on textarea at bounding box center [185, 179] width 170 height 27
click at [245, 178] on textarea at bounding box center [185, 179] width 170 height 27
paste textarea "A pink Hello Baby themed tray, for new born baby girl, filled with Lilac wrappe…"
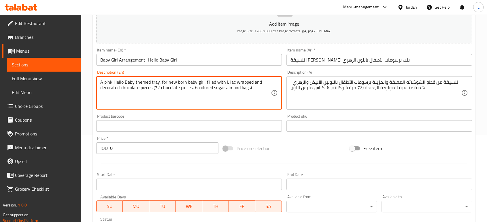
scroll to position [96, 0]
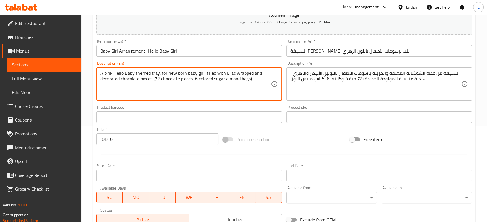
type textarea "A pink Hello Baby themed tray, for new born baby girl, filled with Lilac wrappe…"
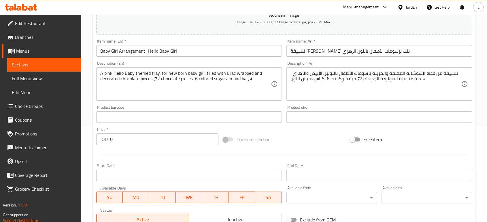
click at [110, 137] on div "JOD 0 Price *" at bounding box center [157, 140] width 122 height 12
drag, startPoint x: 113, startPoint y: 139, endPoint x: 100, endPoint y: 140, distance: 12.7
click at [100, 140] on div "JOD 0 Price *" at bounding box center [157, 140] width 122 height 12
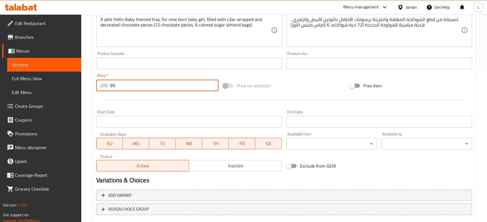
scroll to position [184, 0]
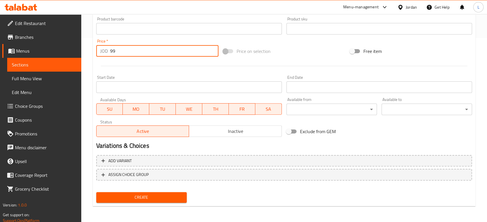
type input "99"
click at [153, 198] on span "Create" at bounding box center [141, 197] width 81 height 7
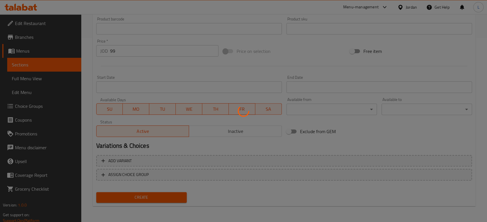
type input "0"
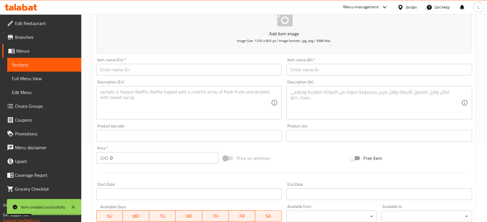
scroll to position [24, 0]
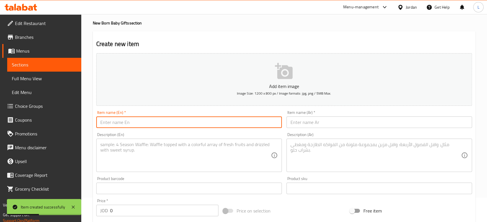
click at [124, 122] on input "text" at bounding box center [188, 123] width 185 height 12
paste input "Baby Girl Arrangement_ Flowers_ Small"
type input "Baby Girl Arrangement_ Flowers_ Small"
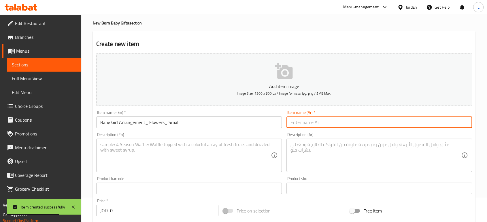
click at [310, 123] on input "text" at bounding box center [378, 123] width 185 height 12
paste input "تنسيقة بيبي بنت برسومات الوردات الملونة - صغير"
type input "تنسيقة بيبي بنت برسومات الوردات الملونة - صغير"
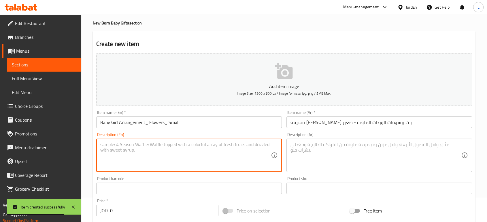
click at [207, 156] on textarea at bounding box center [185, 155] width 170 height 27
click at [313, 150] on textarea at bounding box center [375, 155] width 170 height 27
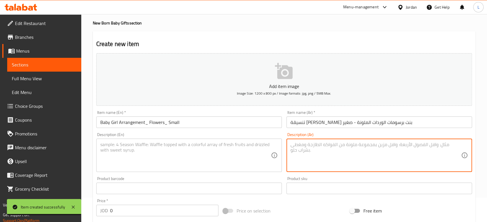
paste textarea "تنسيقة من قطع الشوكلاته المغلفة والمزينة برسومات الوردات الملونة ، هدية مناسبة …"
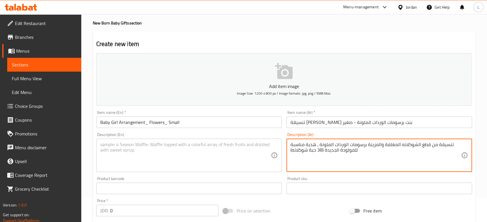
type textarea "تنسيقة من قطع الشوكلاته المغلفة والمزينة برسومات الوردات الملونة ، هدية مناسبة …"
click at [141, 151] on textarea at bounding box center [185, 155] width 170 height 27
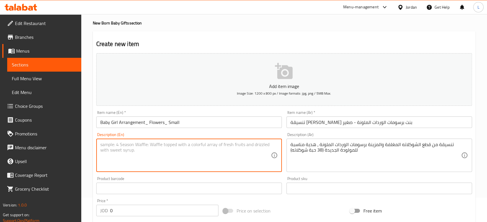
paste textarea "A colorful flowers themed tray, for new born baby girl, filled with Lilac wrapp…"
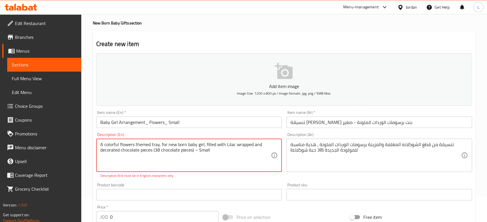
click at [195, 150] on textarea "A colorful flowers themed tray, for new born baby girl, filled with Lilac wrapp…" at bounding box center [185, 155] width 170 height 27
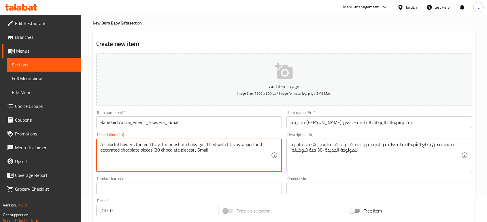
type textarea "A colorful flowers themed tray, for new born baby girl, filled with Lilac wrapp…"
click at [135, 210] on input "0" at bounding box center [164, 211] width 108 height 12
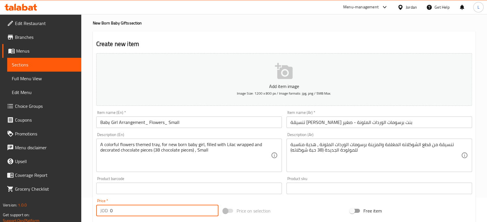
drag, startPoint x: 135, startPoint y: 210, endPoint x: 129, endPoint y: 211, distance: 5.8
click at [130, 211] on input "0" at bounding box center [164, 211] width 108 height 12
click at [129, 211] on input "0" at bounding box center [164, 211] width 108 height 12
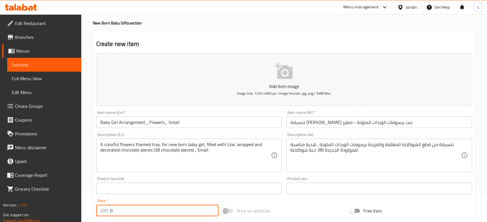
click at [129, 211] on input "0" at bounding box center [164, 211] width 108 height 12
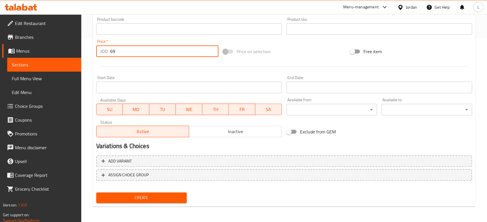
scroll to position [184, 0]
type input "69"
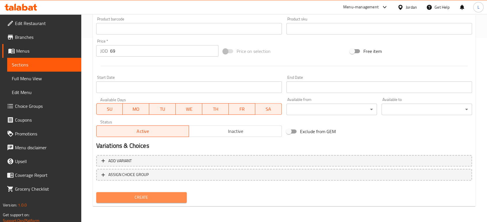
click at [158, 200] on span "Create" at bounding box center [141, 197] width 81 height 7
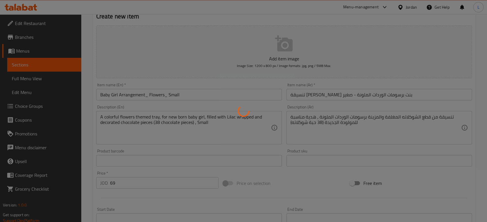
scroll to position [0, 0]
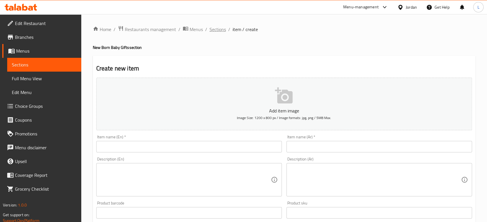
click at [218, 30] on span "Sections" at bounding box center [217, 29] width 16 height 7
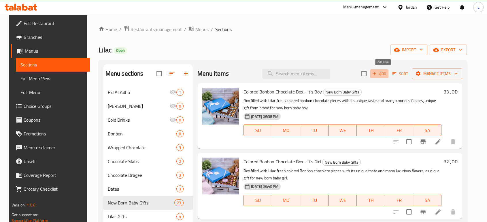
click at [384, 73] on span "Add" at bounding box center [379, 74] width 16 height 7
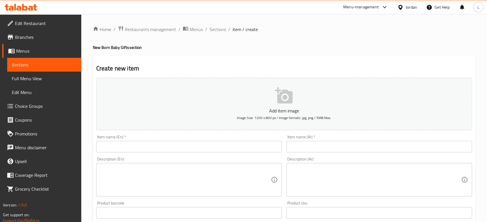
click at [189, 147] on input "text" at bounding box center [188, 147] width 185 height 12
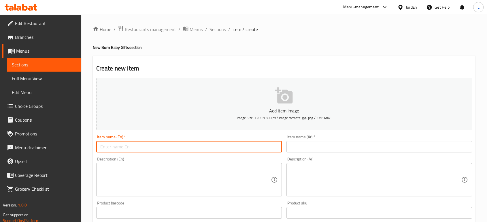
paste input "Baby Girl Arrangement_ Flowers_ Large"
type input "Baby Girl Arrangement_ Flowers_ Large"
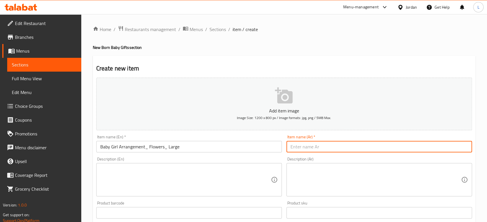
click at [326, 142] on input "text" at bounding box center [378, 147] width 185 height 12
paste input "تنسيقة بيبي بنت برسومات الوردات الملونة - كبير"
type input "تنسيقة بيبي بنت برسومات الوردات الملونة - كبير"
click at [326, 190] on textarea at bounding box center [375, 179] width 170 height 27
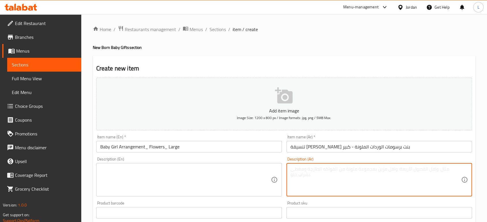
paste textarea "تنسيقة من قطع الشوكلاته المغلفة والمزينة برسومات الوردات الملونة ، هدية مناسبة …"
type textarea "تنسيقة من قطع الشوكلاته المغلفة والمزينة برسومات الوردات الملونة ، هدية مناسبة …"
click at [237, 175] on textarea at bounding box center [185, 179] width 170 height 27
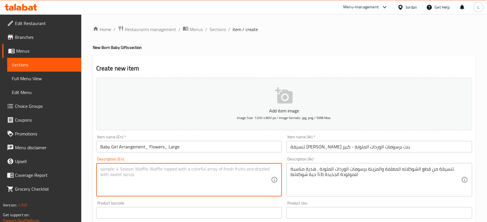
click at [192, 176] on textarea at bounding box center [185, 179] width 170 height 27
paste textarea "A colorful flowers themed tray, for new born baby girl, filled with Lilac wrapp…"
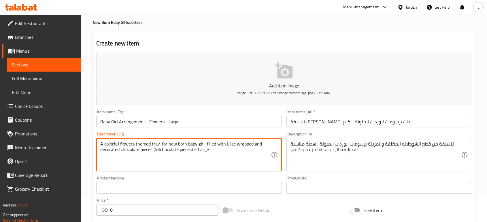
scroll to position [32, 0]
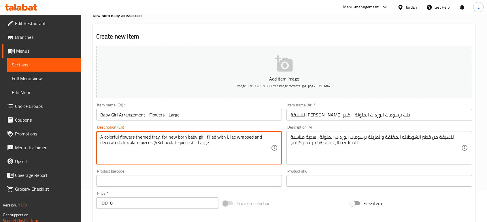
click at [195, 142] on textarea "A colorful flowers themed tray, for new born baby girl, filled with Lilac wrapp…" at bounding box center [185, 147] width 170 height 27
type textarea "A colorful flowers themed tray, for new born baby girl, filled with Lilac wrapp…"
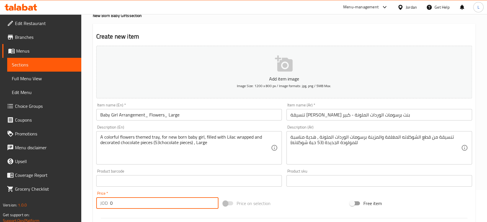
drag, startPoint x: 127, startPoint y: 204, endPoint x: 104, endPoint y: 202, distance: 23.4
click at [104, 202] on div "JOD 0 Price *" at bounding box center [157, 204] width 122 height 12
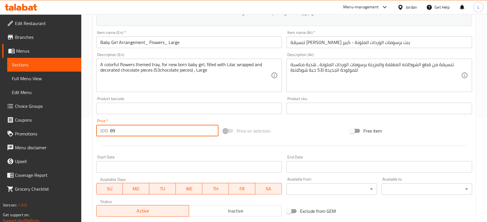
scroll to position [184, 0]
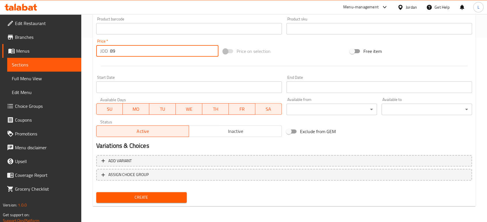
type input "89"
click at [144, 199] on span "Create" at bounding box center [141, 197] width 81 height 7
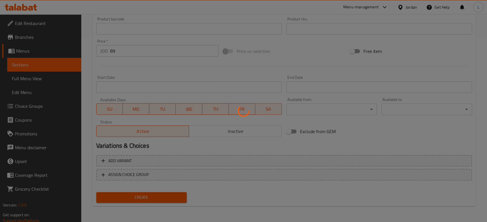
type input "0"
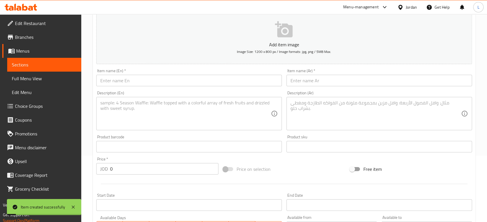
scroll to position [0, 0]
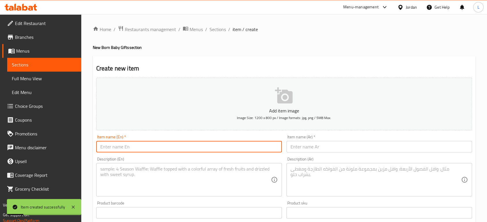
click at [190, 148] on input "text" at bounding box center [188, 147] width 185 height 12
paste input "Baby Boy Gift_ Acrylic Box_Teddy Bear"
type input "Baby Boy Gift_ Acrylic Box_Teddy Bear"
click at [322, 144] on input "text" at bounding box center [378, 147] width 185 height 12
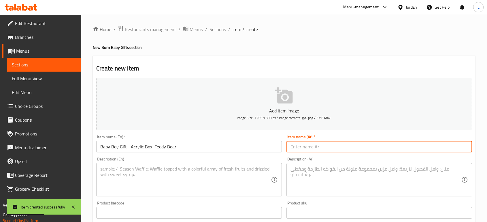
paste input "تنسيقة هدية بيبي ولد برسمة دبدوب"
type input "تنسيقة هدية بيبي ولد برسمة دبدوب"
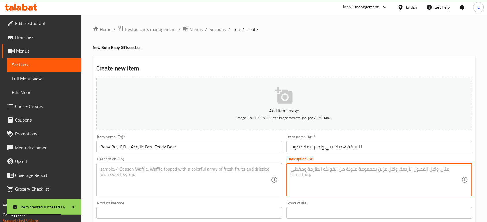
click at [356, 183] on textarea at bounding box center [375, 179] width 170 height 27
paste textarea "تنسيقة من قطع الشوكلاته المغلفة برسومات االدبدوب، هدية مناسبة للمولود الجديد"
type textarea "تنسيقة من قطع الشوكلاته المغلفة برسومات االدبدوب، هدية مناسبة للمولود الجديد"
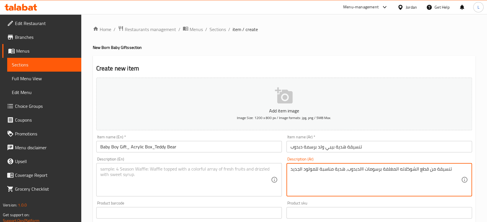
click at [147, 175] on textarea at bounding box center [185, 179] width 170 height 27
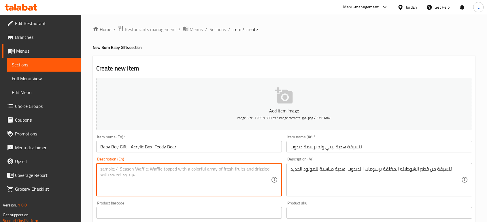
paste textarea "An acrylic box filled with decorated baby boy chocolate pieces"
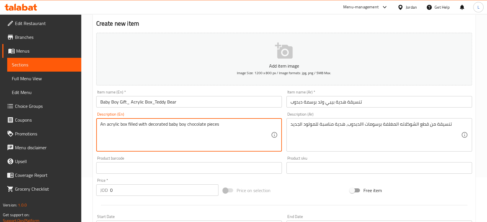
scroll to position [64, 0]
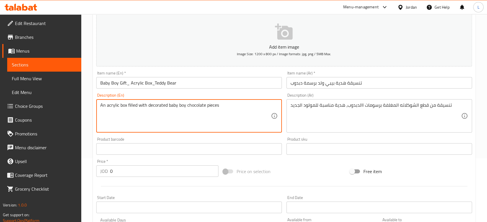
type textarea "An acrylic box filled with decorated baby boy chocolate pieces"
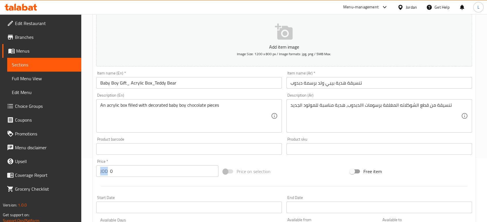
drag, startPoint x: 124, startPoint y: 179, endPoint x: 98, endPoint y: 166, distance: 29.5
click at [98, 166] on div "Price   * JOD 0 Price *" at bounding box center [157, 168] width 127 height 22
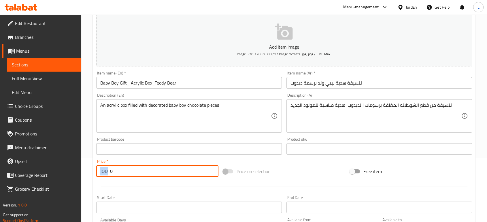
click at [138, 177] on input "0" at bounding box center [164, 172] width 108 height 12
click at [138, 175] on input "0" at bounding box center [164, 172] width 108 height 12
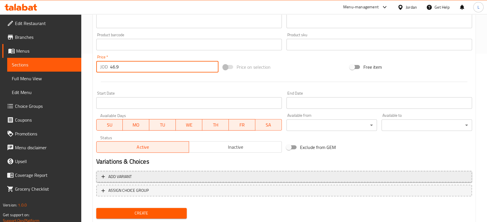
scroll to position [184, 0]
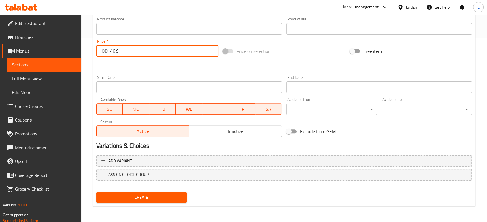
type input "46.9"
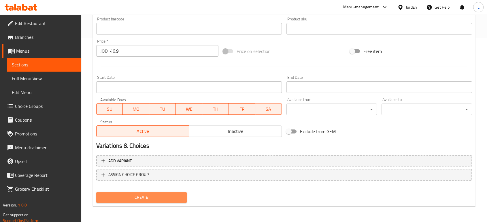
click at [147, 197] on span "Create" at bounding box center [141, 197] width 81 height 7
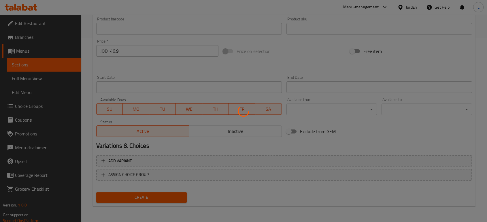
type input "0"
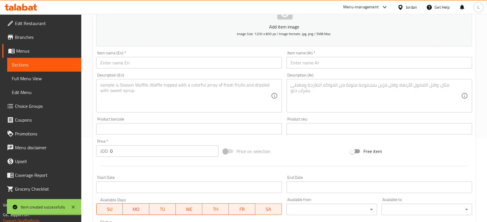
scroll to position [0, 0]
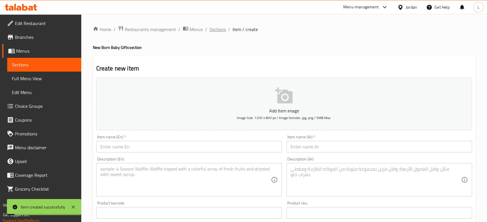
click at [210, 27] on span "Sections" at bounding box center [217, 29] width 16 height 7
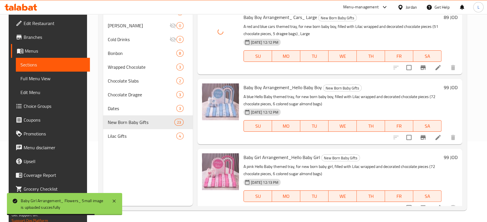
scroll to position [1375, 0]
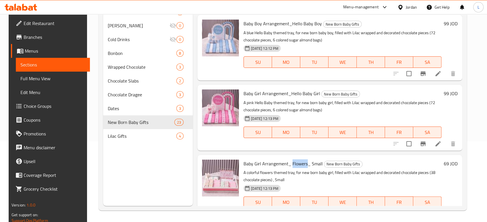
drag, startPoint x: 290, startPoint y: 148, endPoint x: 304, endPoint y: 149, distance: 14.5
click at [304, 160] on span "Baby Girl Arrangement_ Flowers_ Small" at bounding box center [282, 164] width 79 height 9
copy span "Flowers"
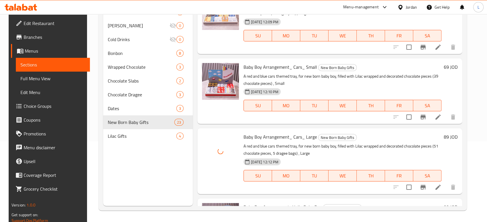
scroll to position [1184, 0]
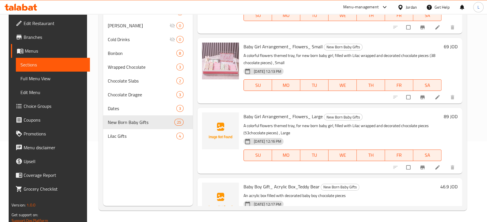
scroll to position [1509, 0]
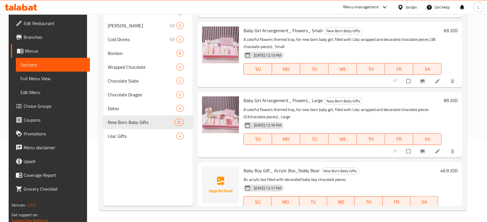
click at [294, 166] on span "Baby Boy Gift_ Acrylic Box_Teddy Bear" at bounding box center [281, 170] width 76 height 9
drag, startPoint x: 221, startPoint y: 203, endPoint x: 223, endPoint y: 200, distance: 3.7
click at [221, 203] on div at bounding box center [220, 191] width 41 height 54
click at [214, 204] on div at bounding box center [220, 191] width 41 height 54
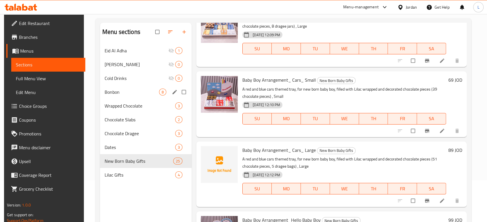
scroll to position [0, 0]
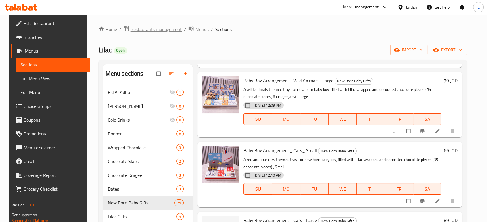
click at [145, 29] on span "Restaurants management" at bounding box center [155, 29] width 51 height 7
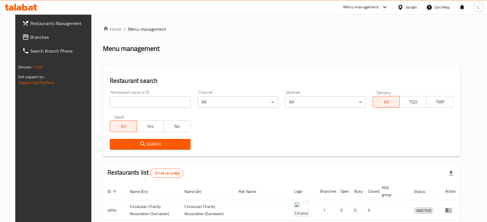
click at [141, 104] on input "search" at bounding box center [150, 102] width 81 height 12
type input "victorian"
click button "Search" at bounding box center [150, 144] width 81 height 11
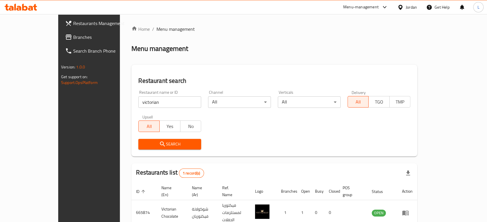
click at [156, 31] on span "Menu management" at bounding box center [175, 29] width 38 height 7
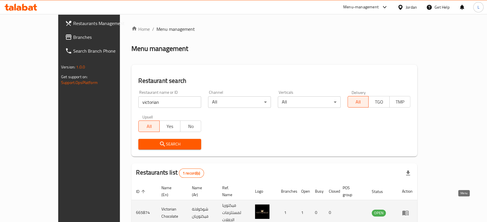
click at [407, 212] on icon "enhanced table" at bounding box center [406, 213] width 2 height 2
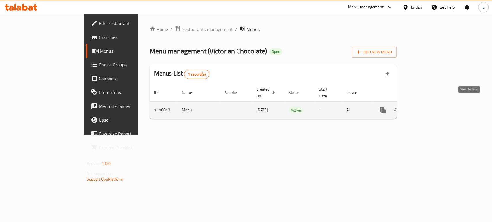
click at [428, 107] on icon "enhanced table" at bounding box center [424, 110] width 7 height 7
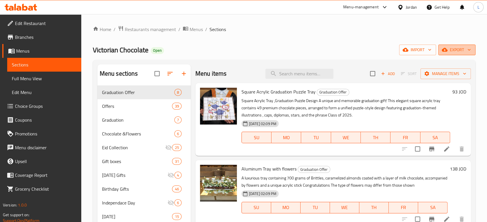
click at [448, 51] on span "export" at bounding box center [457, 49] width 28 height 7
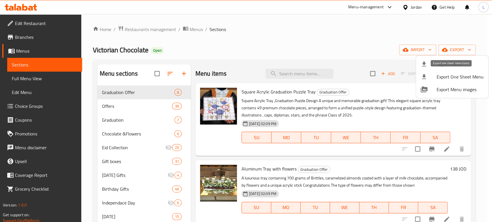
click at [442, 77] on span "Export One Sheet Menu" at bounding box center [459, 76] width 47 height 7
click at [155, 28] on div at bounding box center [246, 111] width 492 height 222
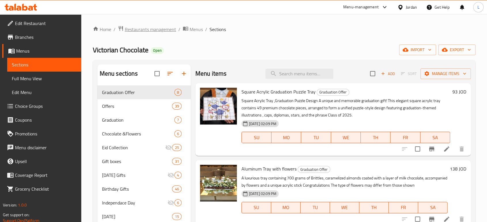
click at [157, 31] on span "Restaurants management" at bounding box center [150, 29] width 51 height 7
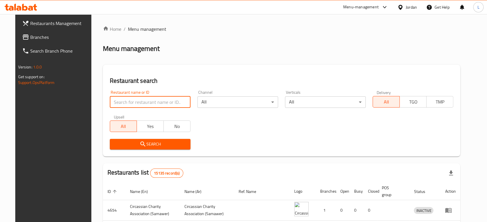
click at [137, 102] on input "search" at bounding box center [150, 102] width 81 height 12
type input "eclat"
click button "Search" at bounding box center [150, 144] width 81 height 11
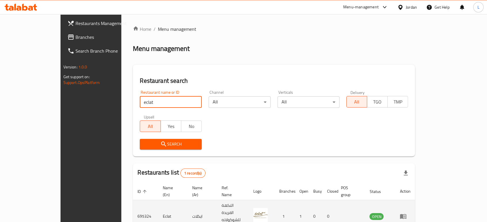
click at [406, 215] on icon "enhanced table" at bounding box center [403, 217] width 6 height 5
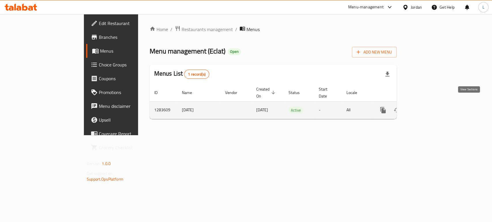
click at [428, 107] on icon "enhanced table" at bounding box center [424, 110] width 7 height 7
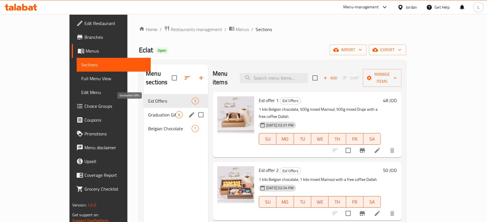
click at [148, 111] on span "Graduation Gifts" at bounding box center [161, 114] width 27 height 7
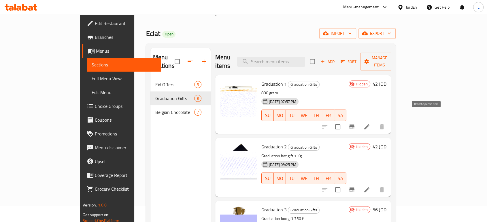
click at [354, 125] on icon "Branch-specific-item" at bounding box center [351, 127] width 5 height 5
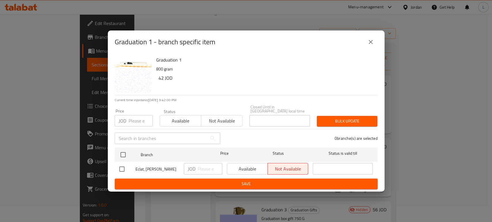
click at [179, 117] on span "Available" at bounding box center [180, 121] width 37 height 8
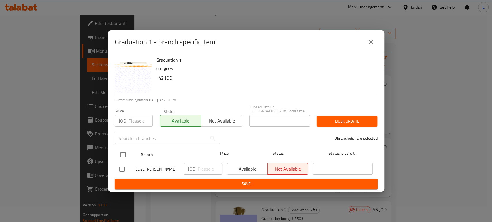
click at [122, 153] on input "checkbox" at bounding box center [123, 155] width 12 height 12
checkbox input "true"
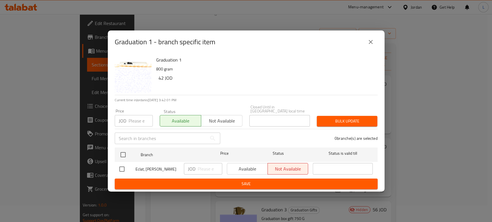
checkbox input "true"
click at [176, 182] on span "Save" at bounding box center [245, 184] width 253 height 7
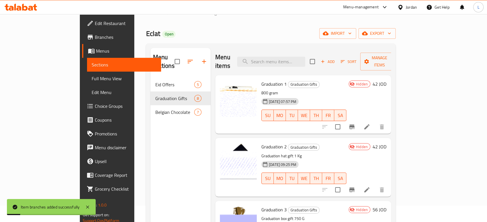
click at [354, 188] on icon "Branch-specific-item" at bounding box center [351, 190] width 5 height 5
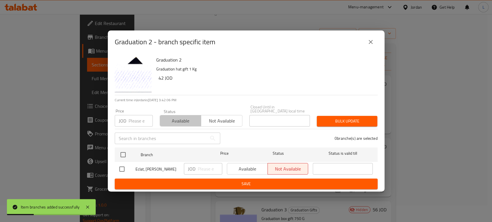
click at [180, 118] on span "Available" at bounding box center [180, 121] width 37 height 8
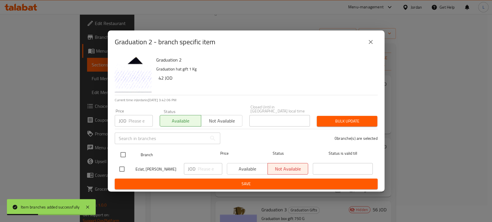
click at [121, 152] on input "checkbox" at bounding box center [123, 155] width 12 height 12
checkbox input "true"
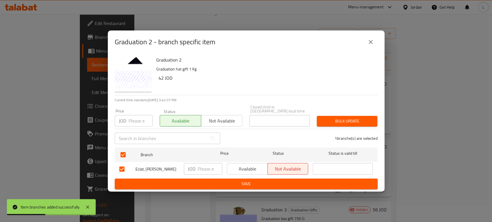
click at [248, 184] on span "Save" at bounding box center [245, 184] width 253 height 7
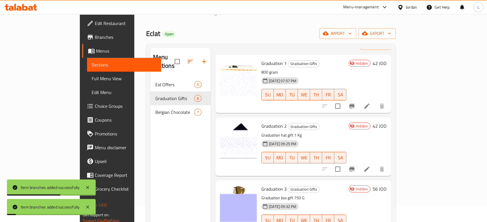
scroll to position [32, 0]
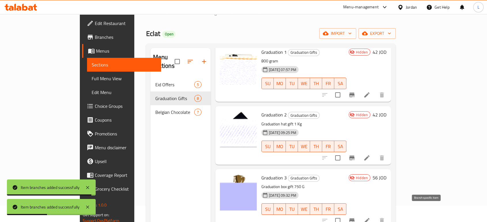
click at [355, 217] on icon "Branch-specific-item" at bounding box center [351, 220] width 7 height 7
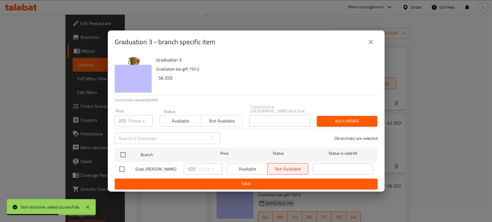
click at [181, 117] on span "Available" at bounding box center [180, 121] width 37 height 8
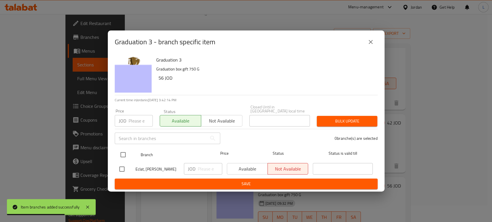
click at [120, 150] on input "checkbox" at bounding box center [123, 155] width 12 height 12
checkbox input "true"
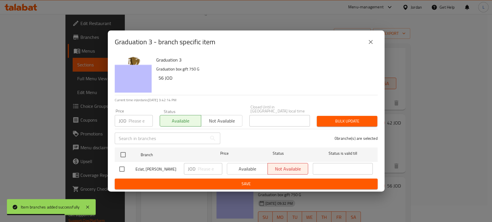
checkbox input "true"
click at [241, 182] on span "Save" at bounding box center [245, 184] width 253 height 7
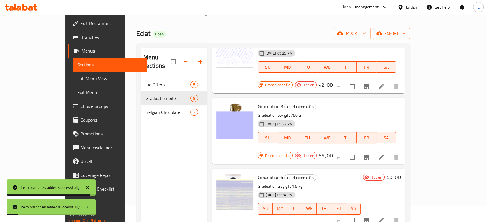
scroll to position [128, 0]
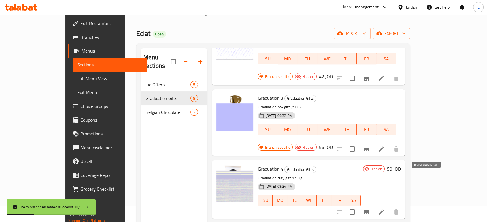
click at [373, 205] on button "Branch-specific-item" at bounding box center [366, 212] width 14 height 14
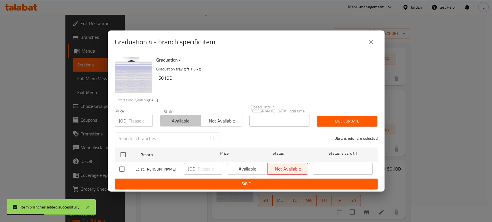
drag, startPoint x: 181, startPoint y: 117, endPoint x: 179, endPoint y: 119, distance: 3.1
click at [180, 117] on span "Available" at bounding box center [180, 121] width 37 height 8
click at [221, 182] on span "Save" at bounding box center [245, 184] width 253 height 7
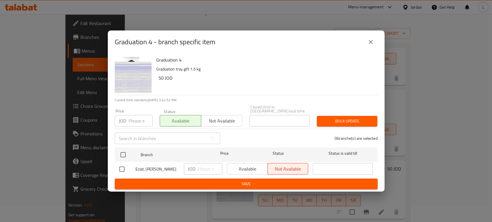
click at [367, 20] on div "Graduation 4 - branch specific item Graduation 4 Graduation tray gift 1.5 kg 50…" at bounding box center [246, 111] width 492 height 222
click at [257, 181] on span "Save" at bounding box center [245, 184] width 253 height 7
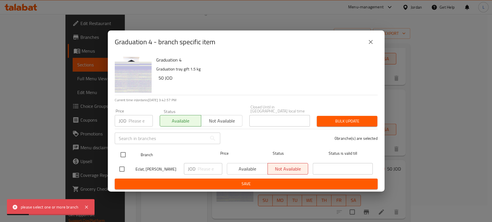
click at [122, 153] on input "checkbox" at bounding box center [123, 155] width 12 height 12
checkbox input "true"
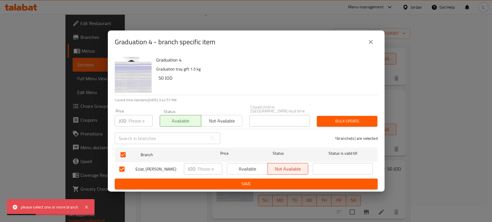
click at [233, 184] on span "Save" at bounding box center [245, 184] width 253 height 7
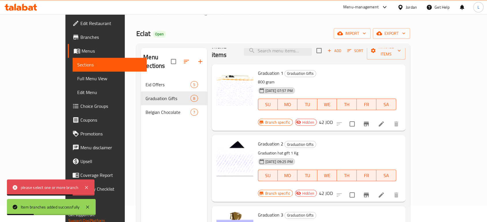
scroll to position [0, 0]
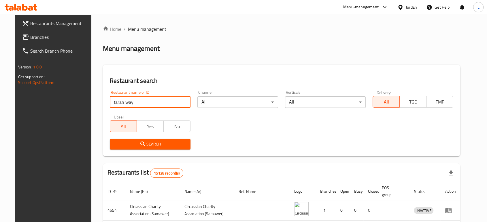
click button "Search" at bounding box center [150, 144] width 81 height 11
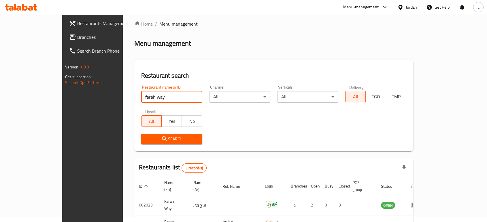
scroll to position [63, 0]
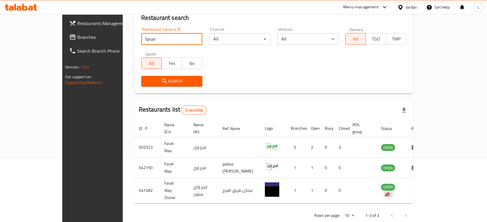
type input "farah"
click button "Search" at bounding box center [171, 81] width 61 height 11
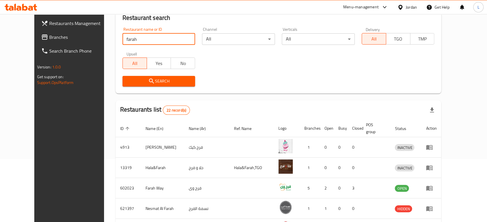
click at [376, 6] on div "Menu-management" at bounding box center [360, 7] width 35 height 7
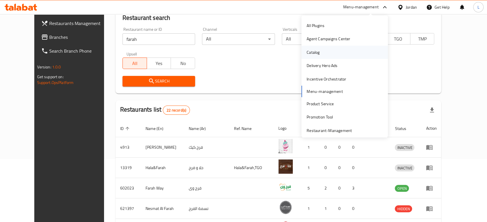
click at [341, 48] on div "Catalog" at bounding box center [344, 52] width 86 height 13
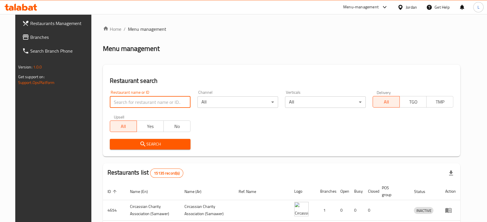
click at [174, 101] on input "search" at bounding box center [150, 102] width 81 height 12
click at [180, 74] on div "Restaurant search Restaurant name or ID Restaurant name or ID Channel All ​ Ver…" at bounding box center [281, 111] width 357 height 92
click at [145, 102] on input "search" at bounding box center [150, 102] width 81 height 12
type input "h"
click button "Search" at bounding box center [150, 144] width 81 height 11
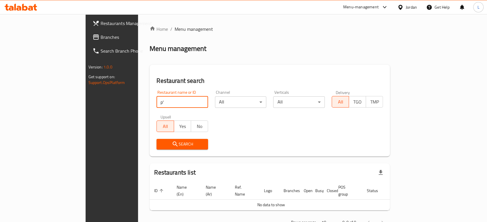
type input "p"
type input "حطين"
click button "Search" at bounding box center [182, 144] width 52 height 11
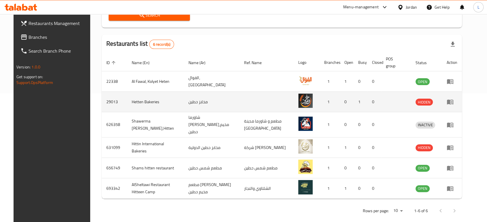
scroll to position [130, 0]
